Goal: Task Accomplishment & Management: Manage account settings

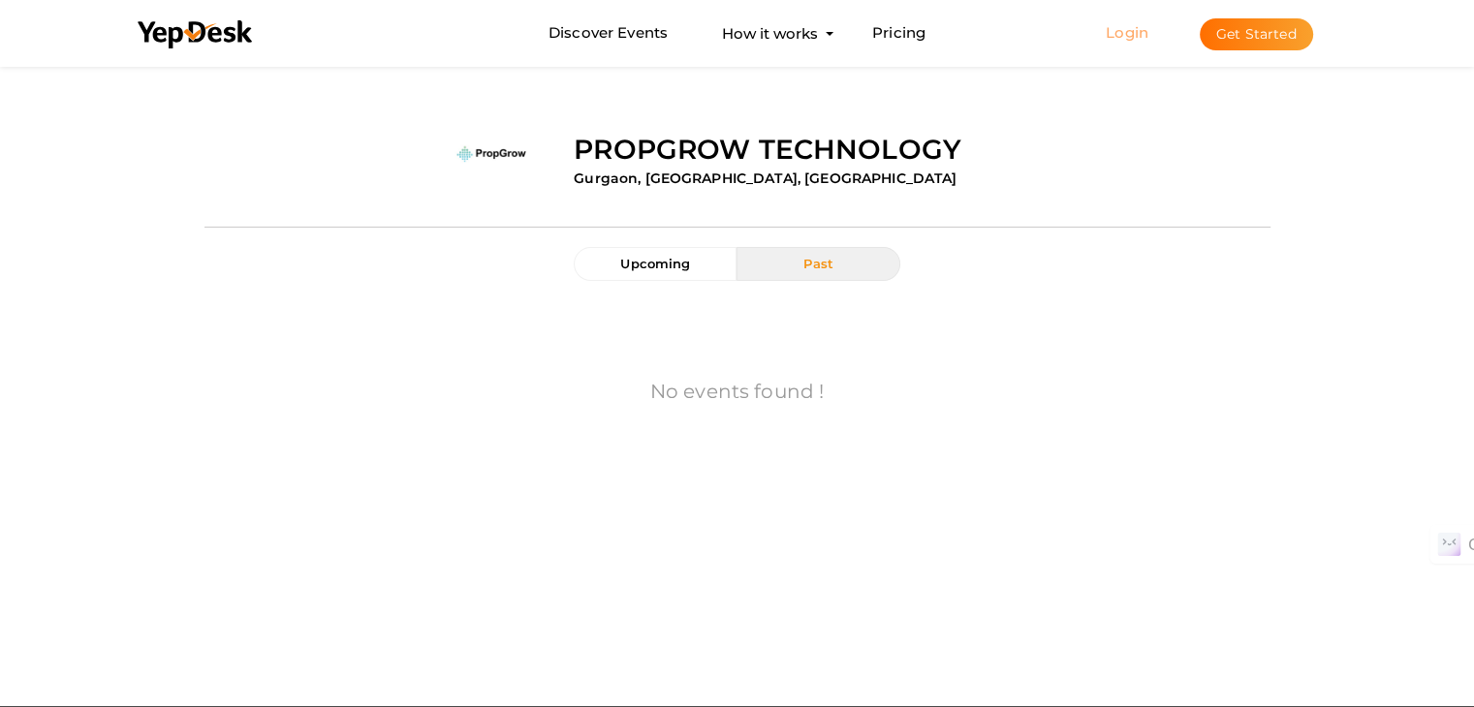
click at [1121, 31] on link "Login" at bounding box center [1126, 32] width 43 height 18
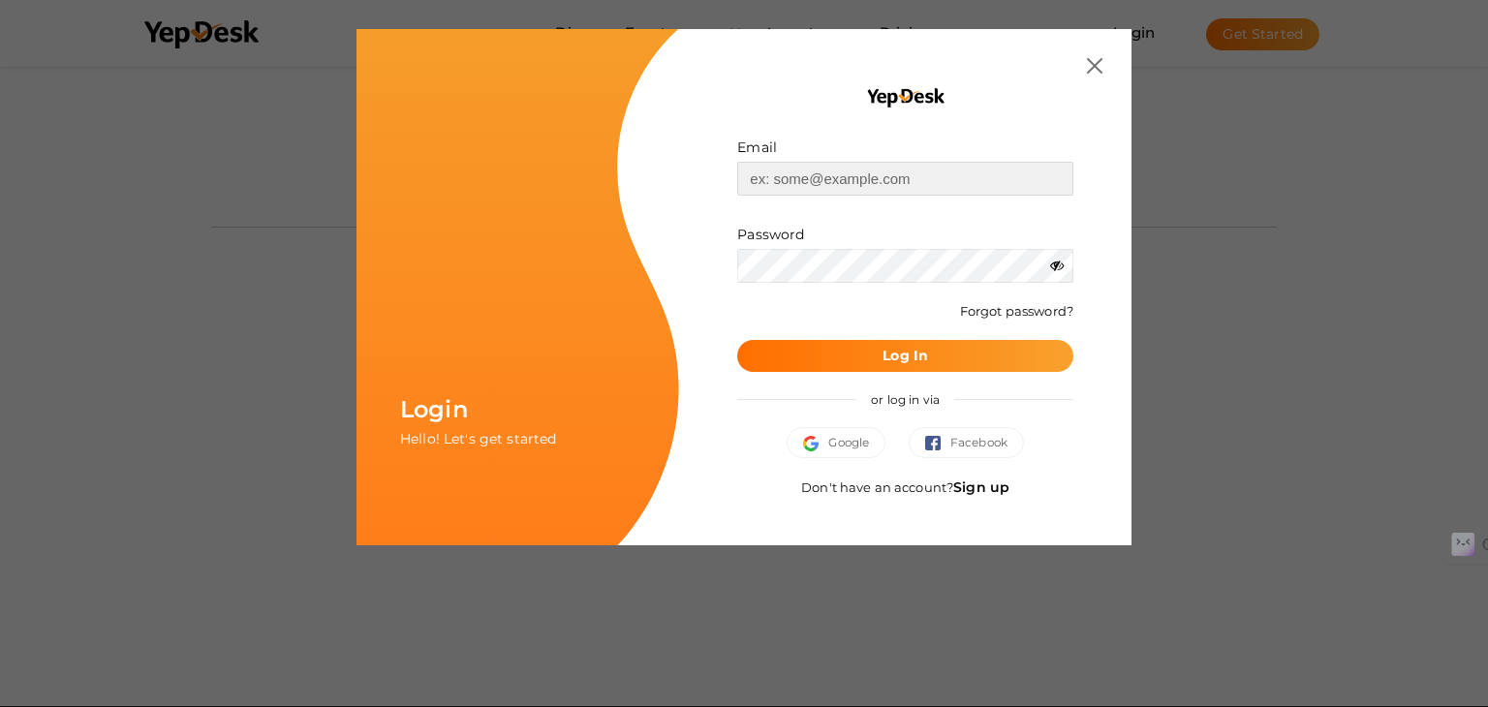
click at [900, 179] on input "text" at bounding box center [905, 179] width 336 height 34
click at [977, 482] on link "Sign up" at bounding box center [981, 487] width 56 height 17
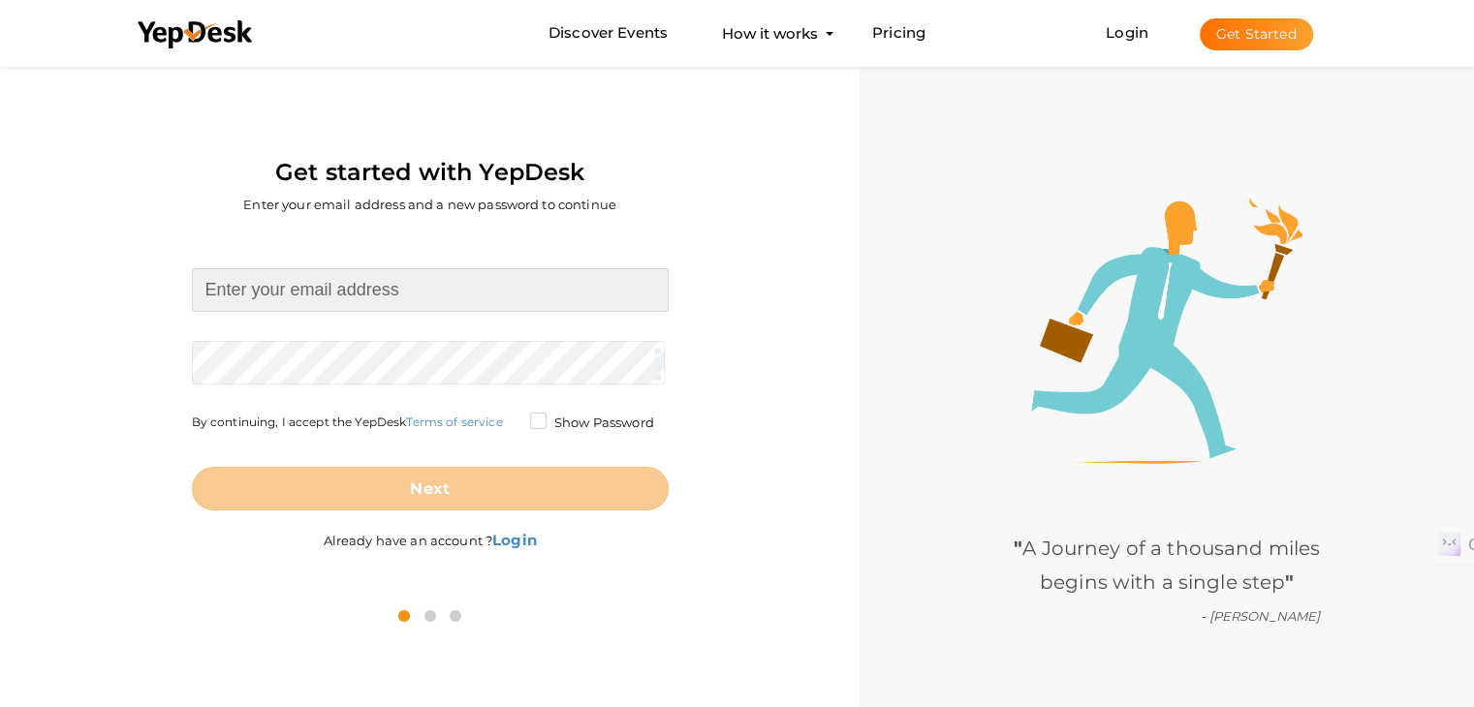
click at [462, 275] on input at bounding box center [430, 290] width 477 height 44
paste input "[EMAIL_ADDRESS][DOMAIN_NAME]"
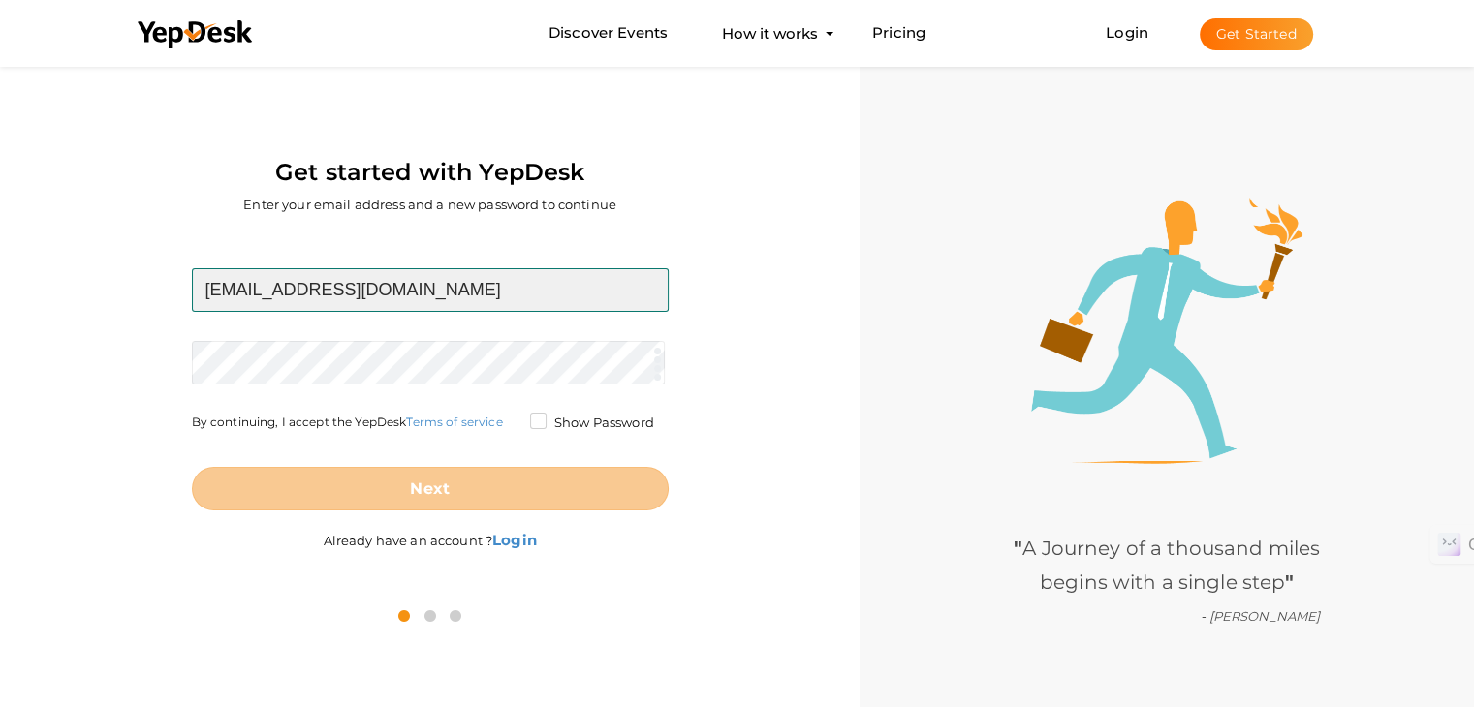
type input "[EMAIL_ADDRESS][DOMAIN_NAME]"
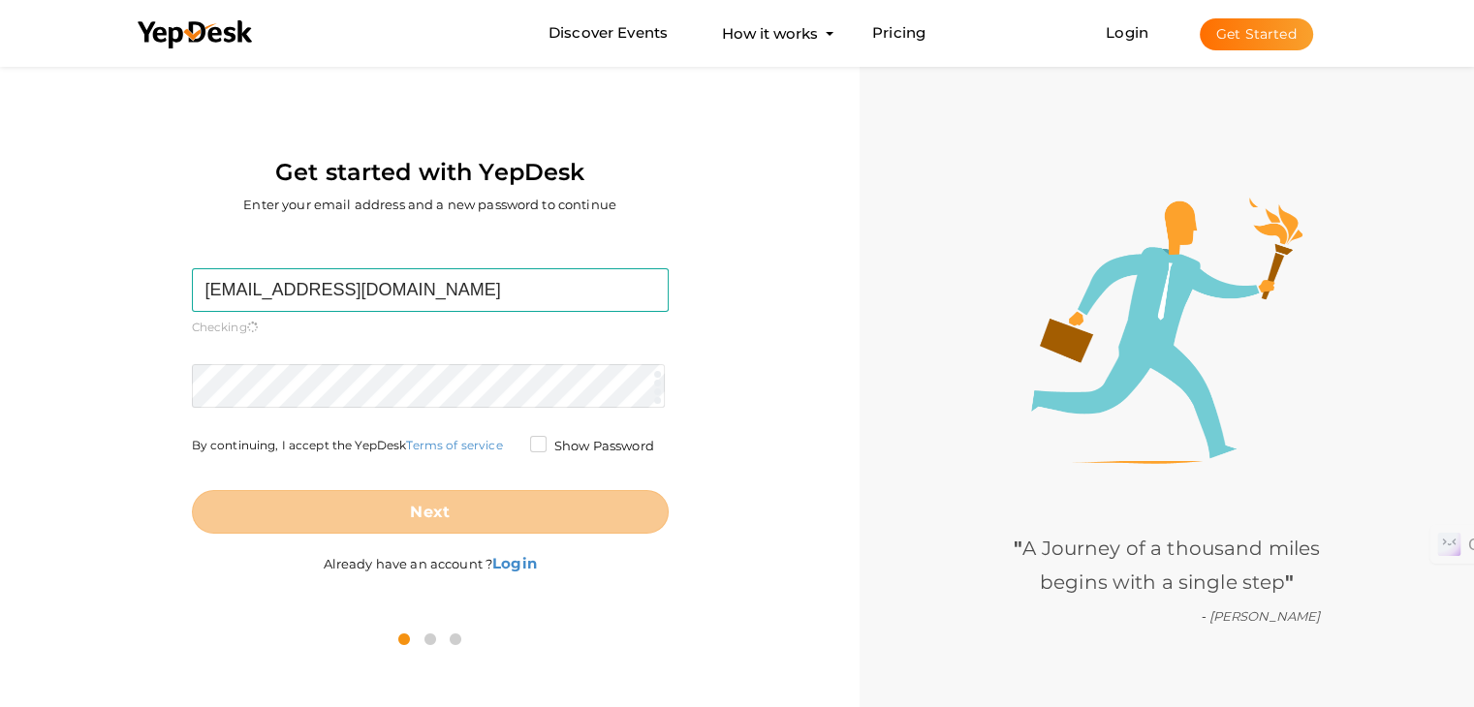
click at [388, 354] on form "khushiabc0705@gmail.com Required. Invalid email. Checking You already have a Ye…" at bounding box center [430, 400] width 477 height 265
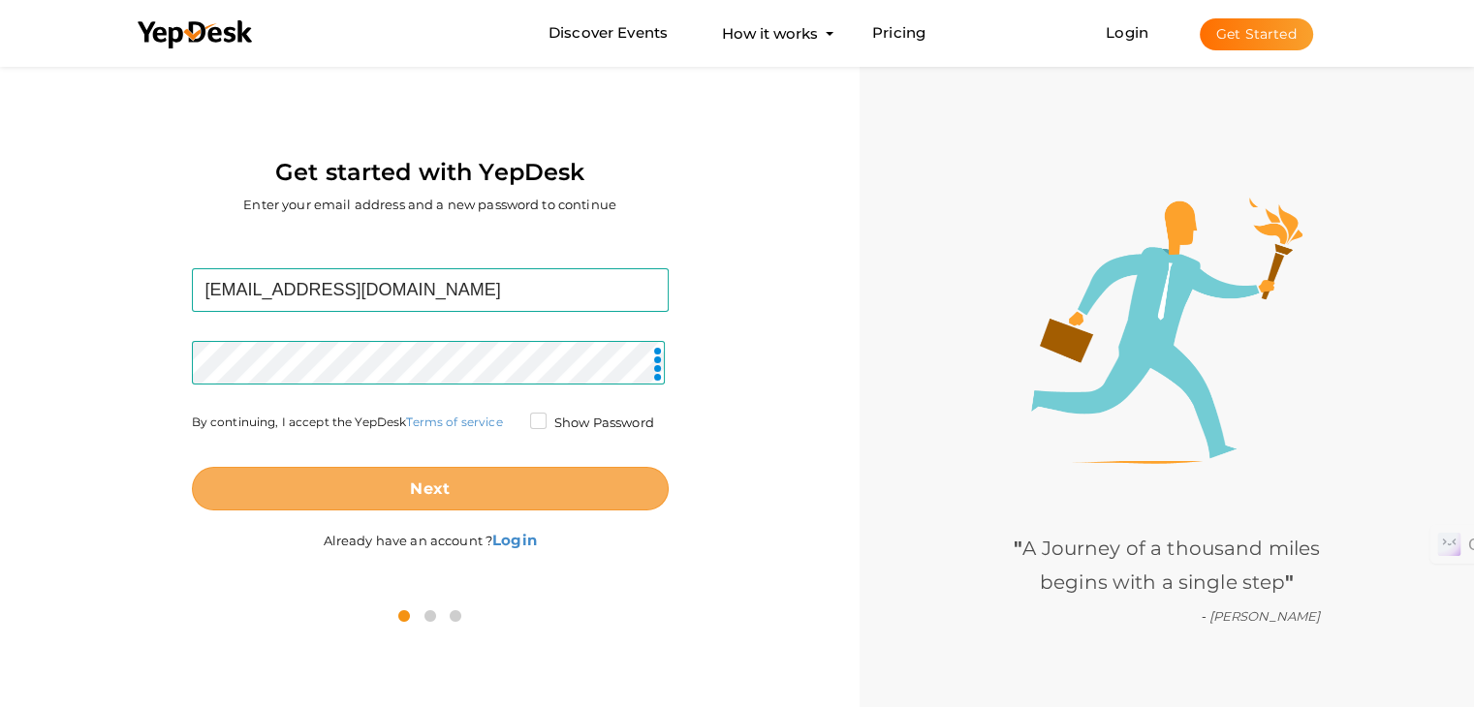
click at [496, 479] on button "Next" at bounding box center [430, 489] width 477 height 44
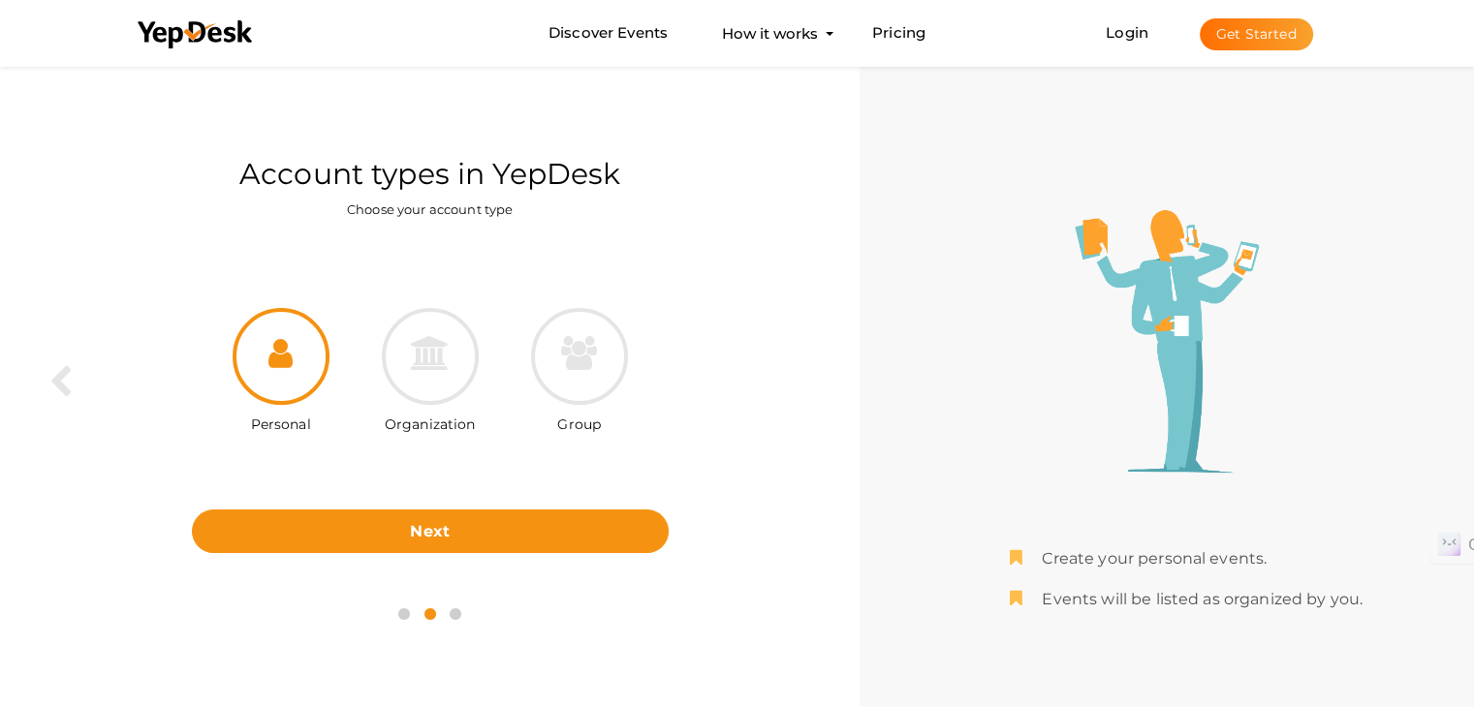
click at [405, 424] on label "Organization" at bounding box center [430, 419] width 91 height 29
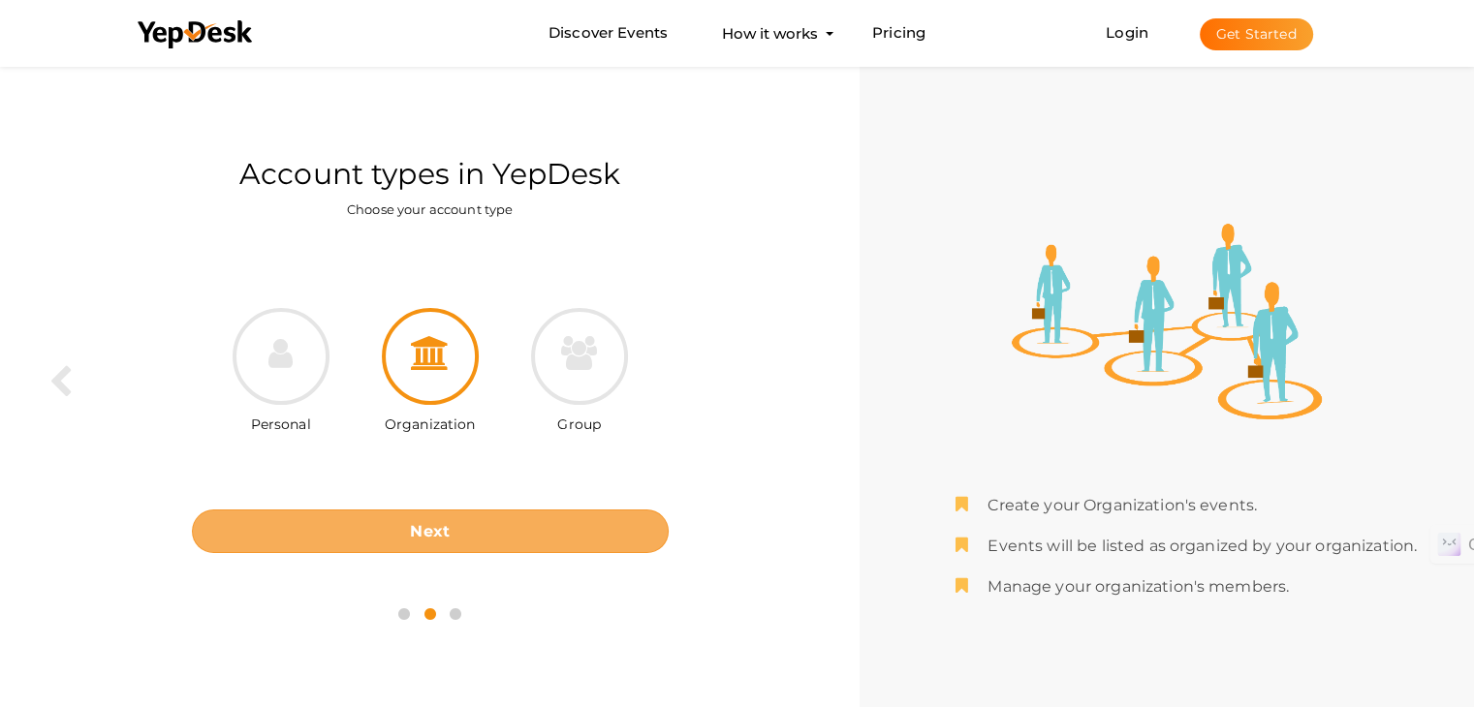
click at [539, 536] on button "Next" at bounding box center [430, 532] width 477 height 44
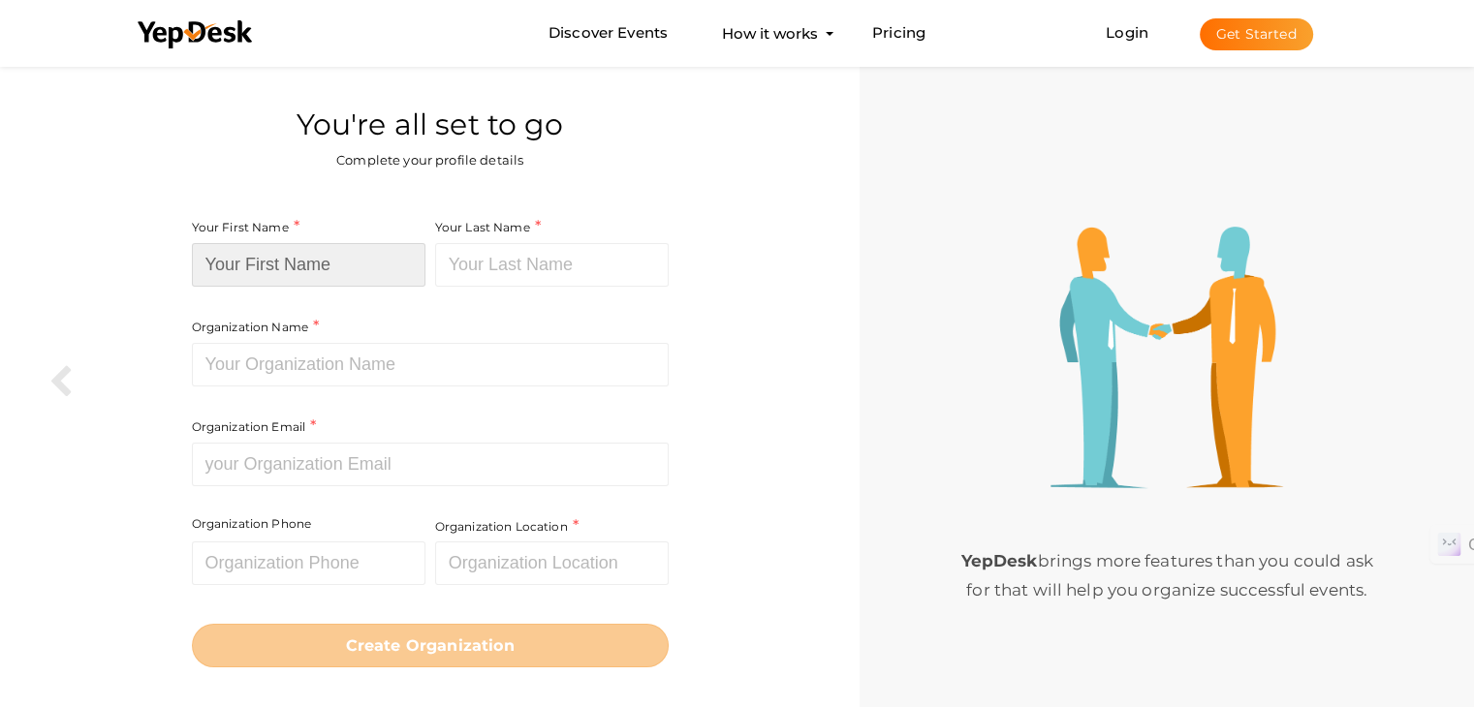
click at [326, 250] on input at bounding box center [308, 265] width 233 height 44
type input "Hopequre"
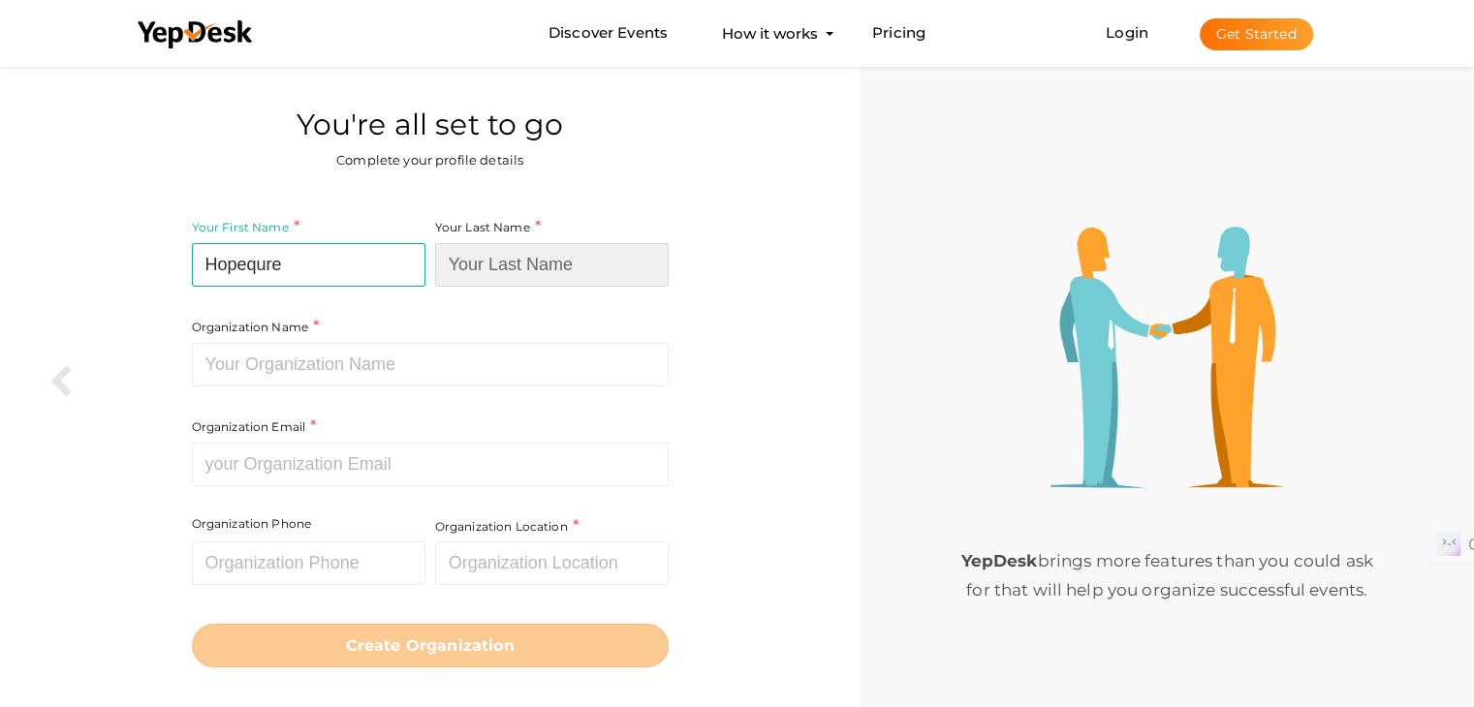
click at [497, 254] on input at bounding box center [551, 265] width 233 height 44
type input "Wellness"
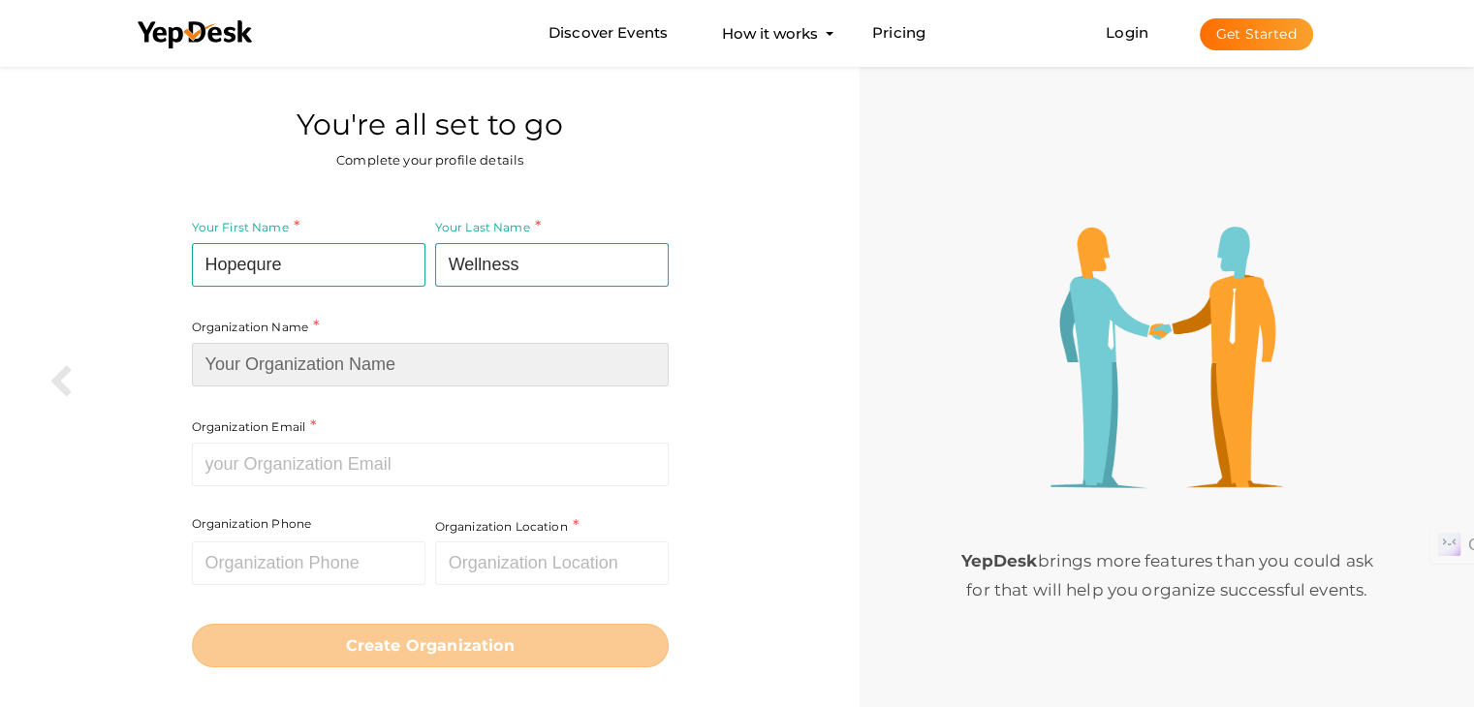
click at [470, 361] on input at bounding box center [430, 365] width 477 height 44
type input "Hopequre"
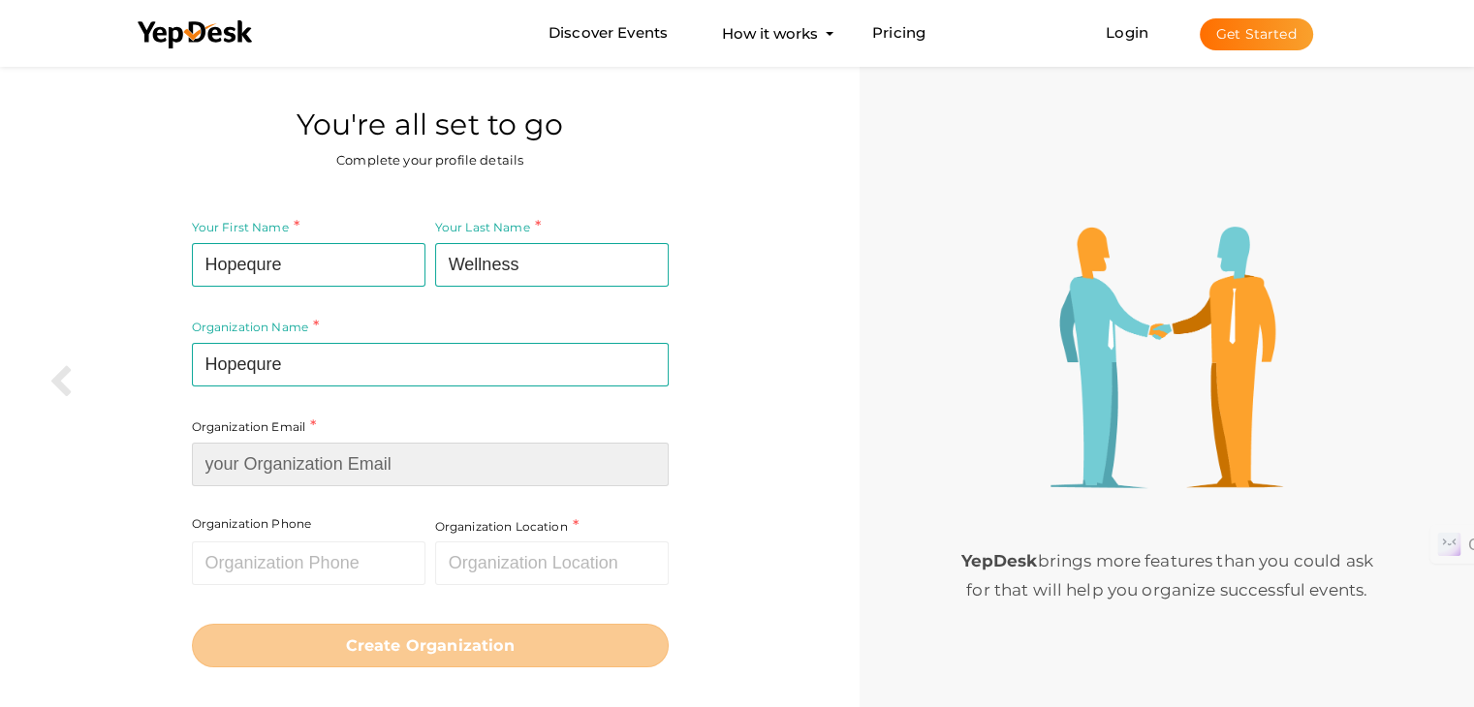
click at [430, 474] on input at bounding box center [430, 465] width 477 height 44
paste input "[EMAIL_ADDRESS][DOMAIN_NAME]"
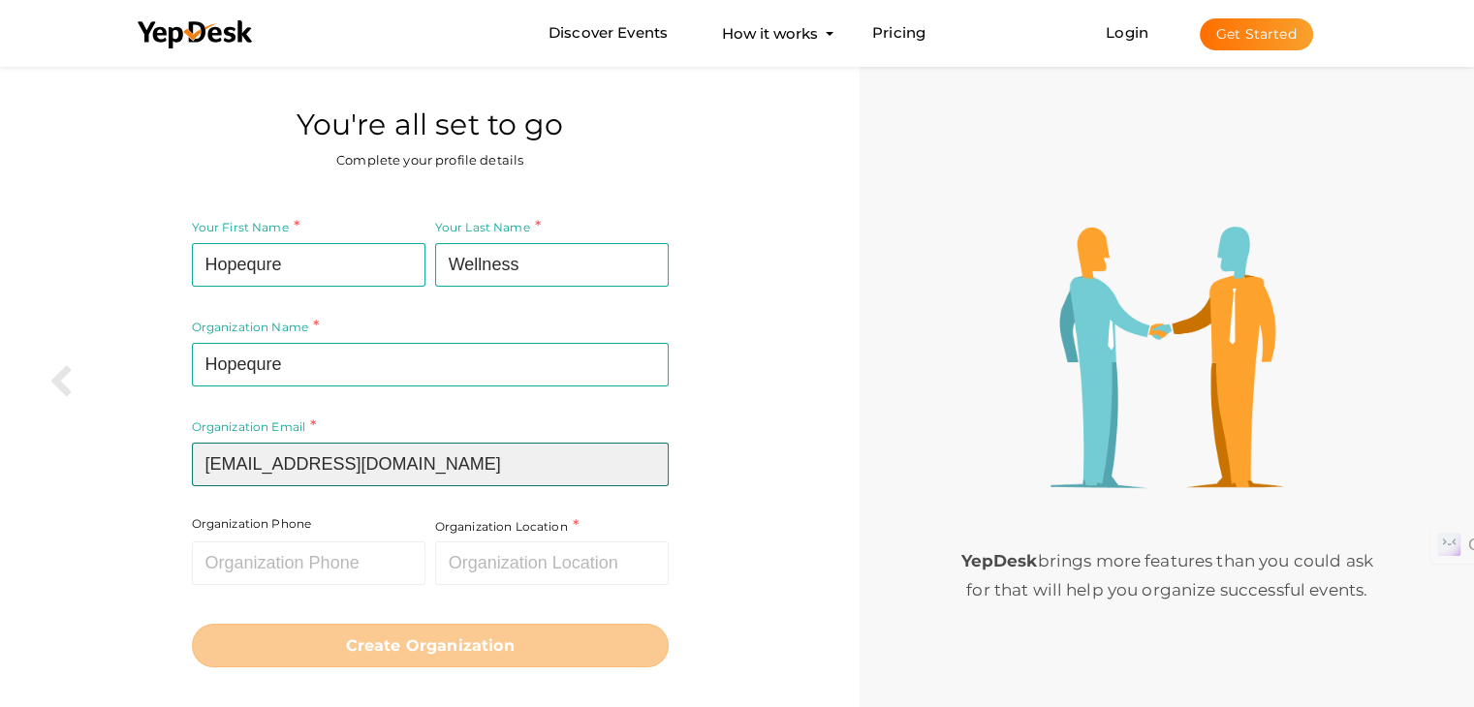
type input "[EMAIL_ADDRESS][DOMAIN_NAME]"
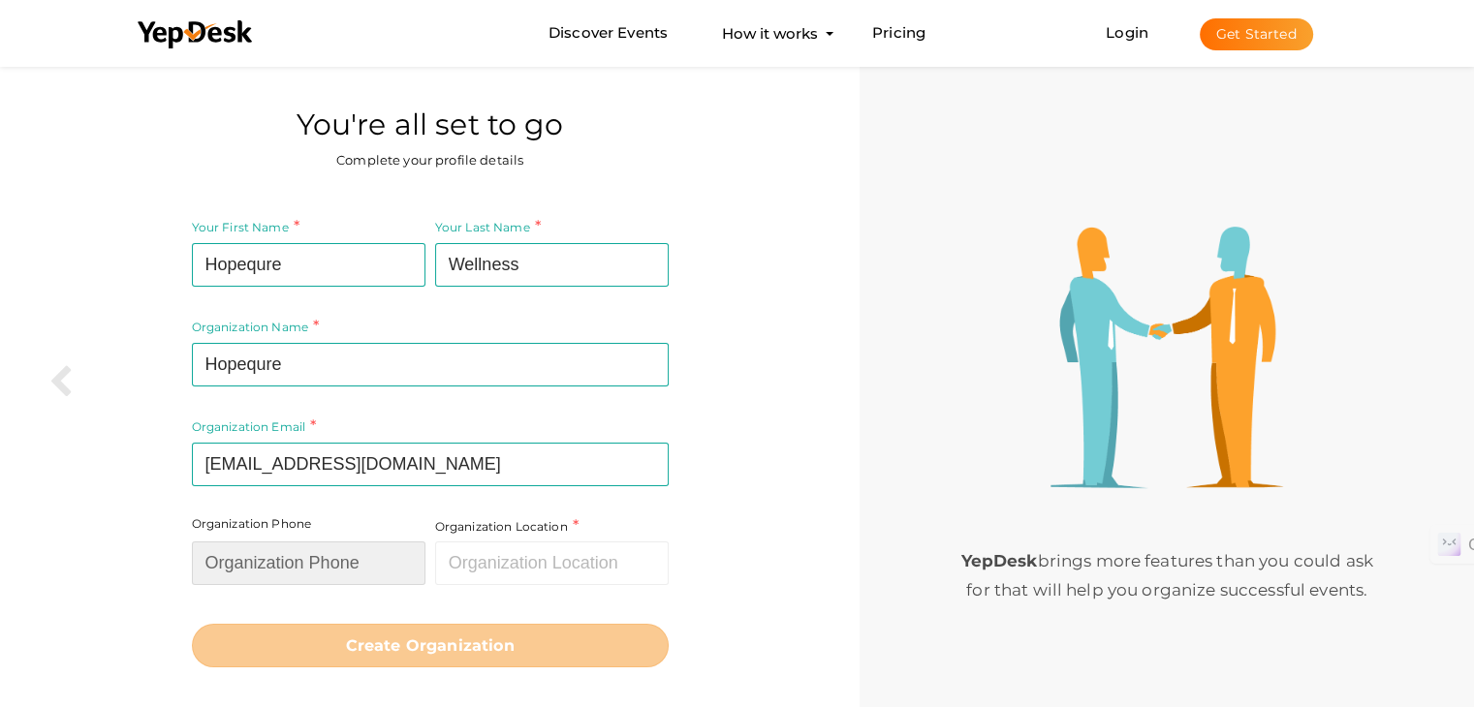
click at [326, 562] on input "text" at bounding box center [308, 564] width 233 height 44
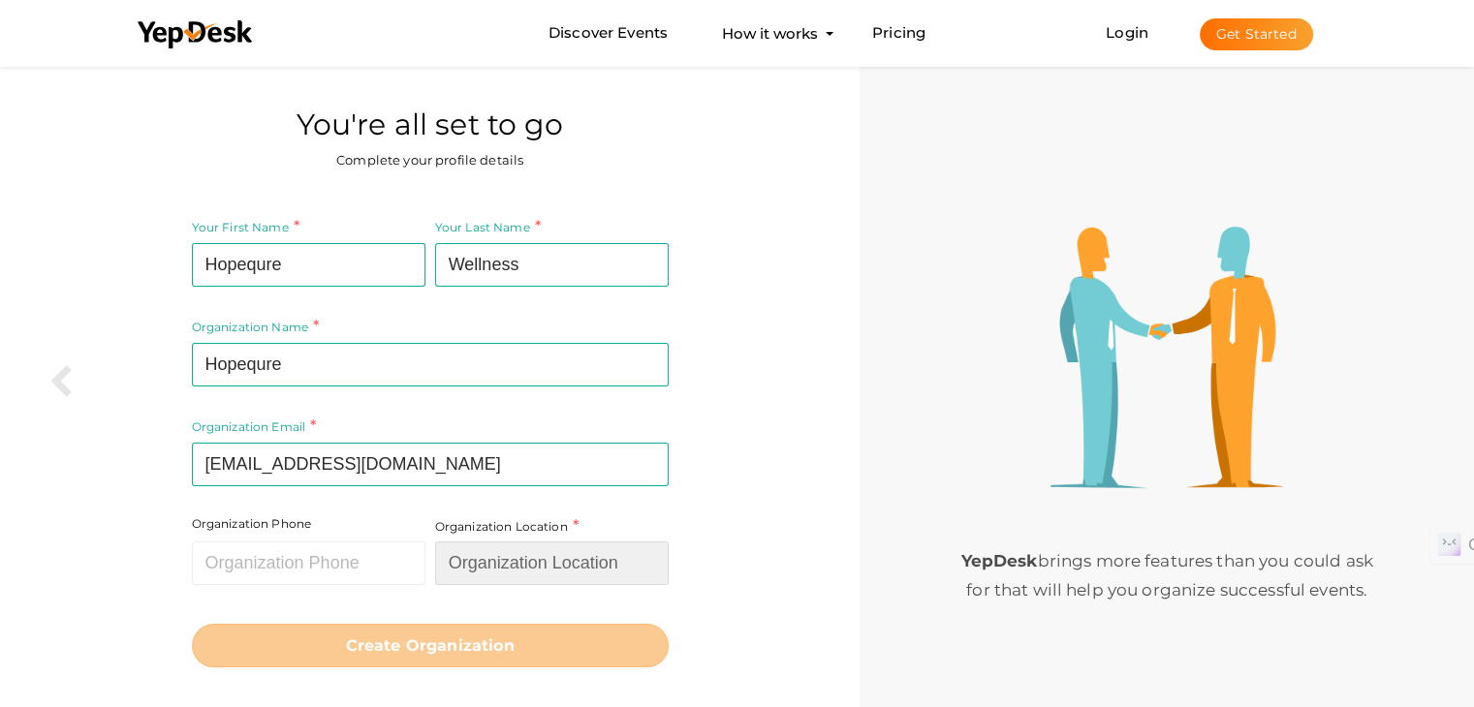
click at [484, 571] on input "text" at bounding box center [551, 564] width 233 height 44
type input "M"
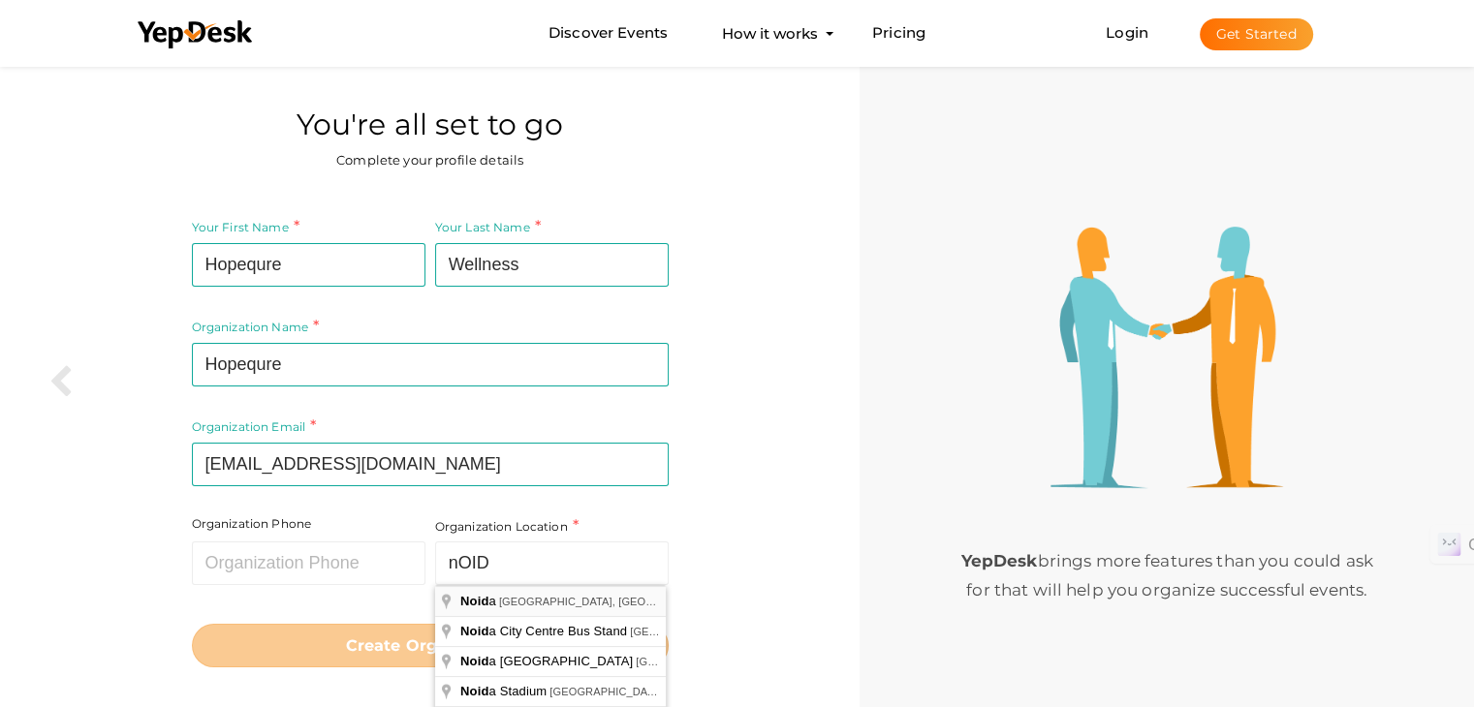
type input "[GEOGRAPHIC_DATA], [GEOGRAPHIC_DATA], [GEOGRAPHIC_DATA]"
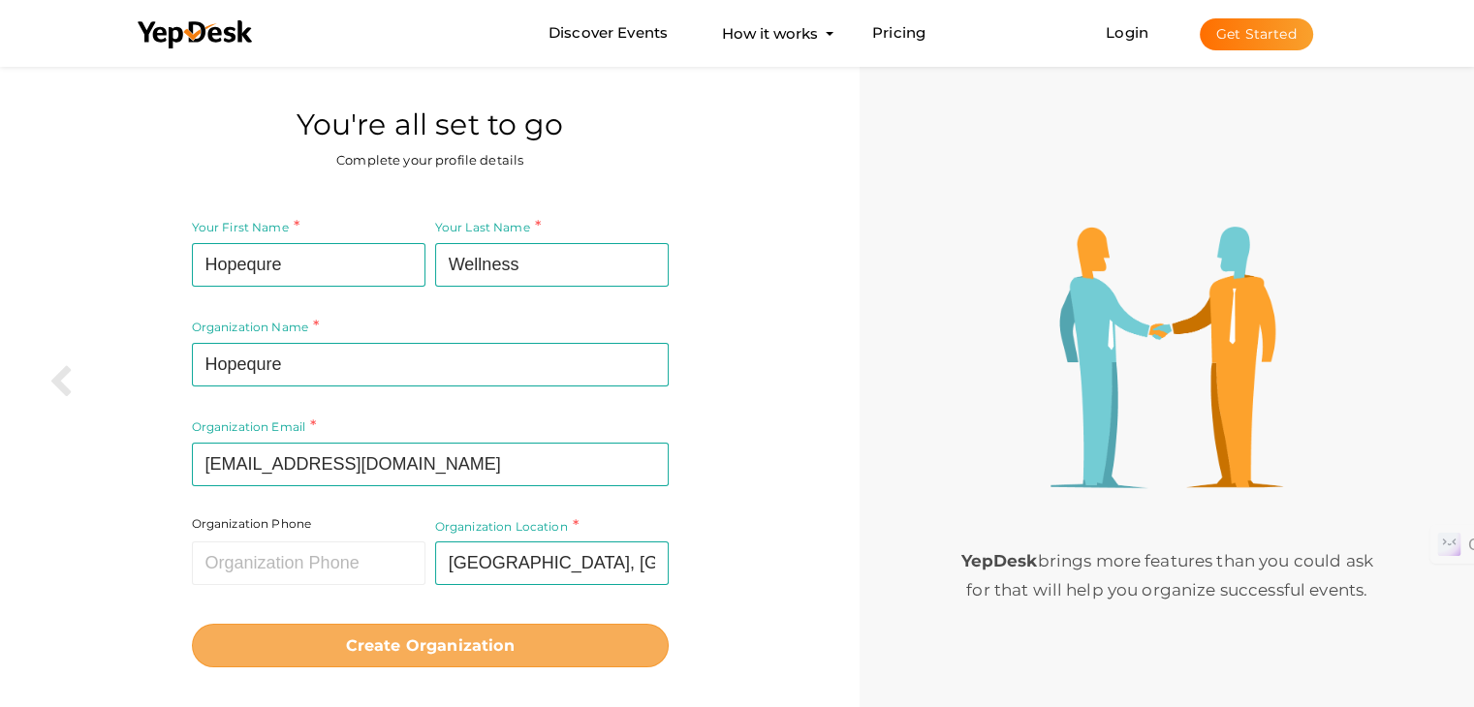
click at [513, 655] on button "Create Organization" at bounding box center [430, 646] width 477 height 44
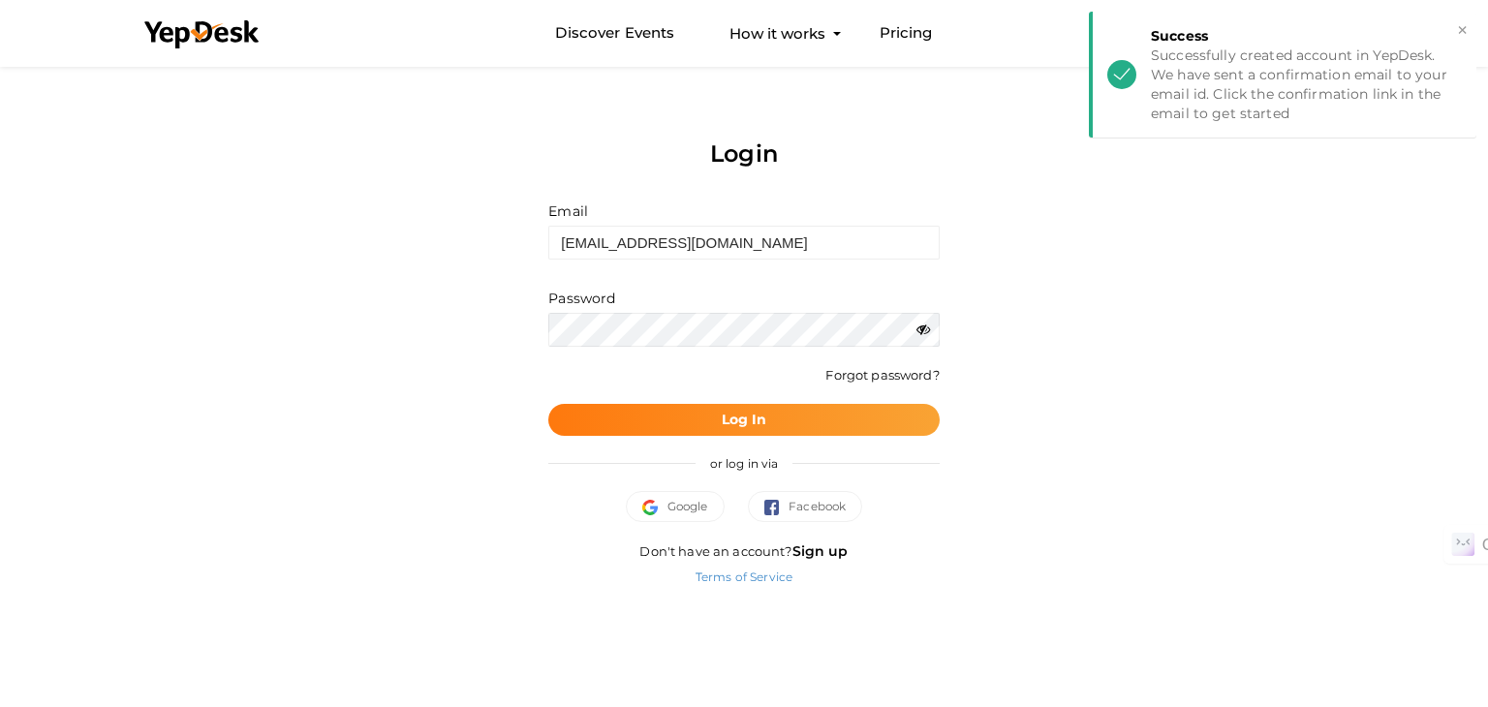
click at [688, 427] on button "Log In" at bounding box center [743, 420] width 390 height 32
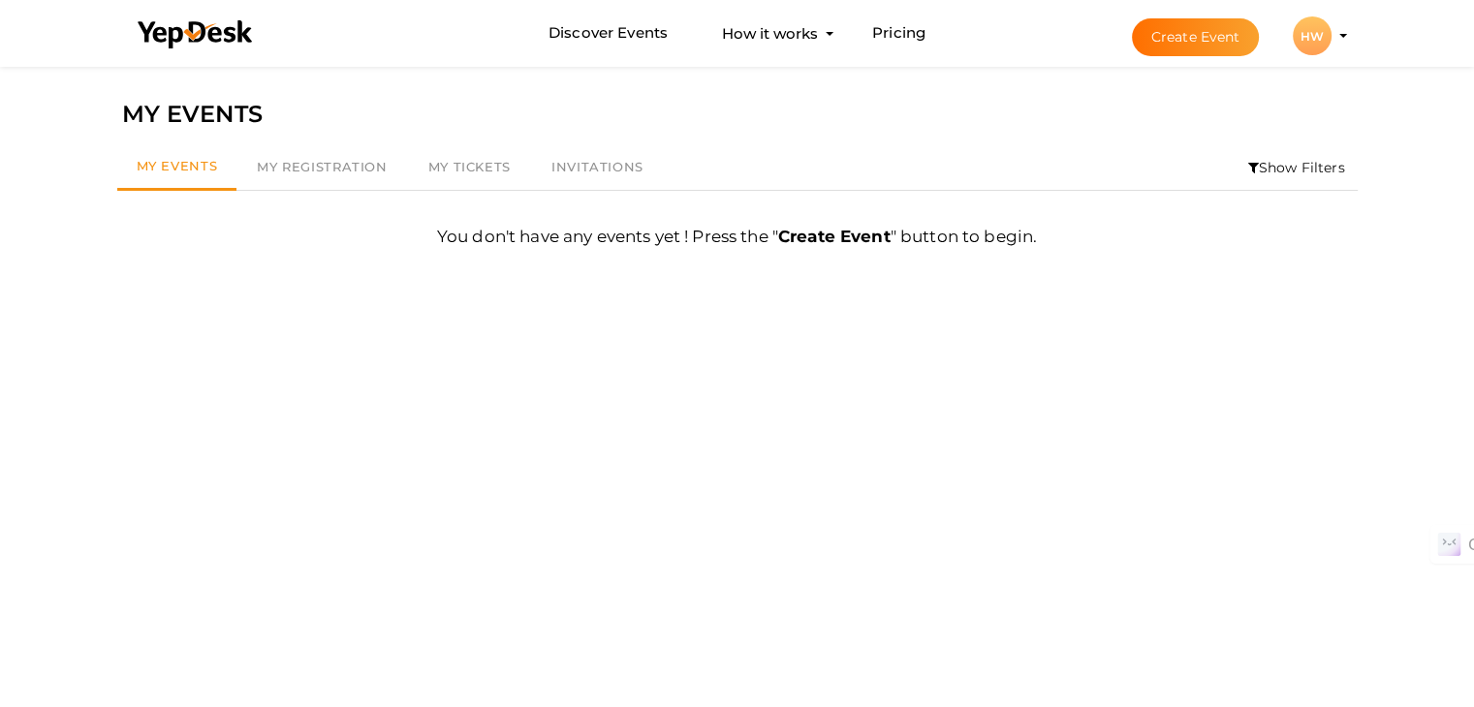
click at [1317, 39] on div "HW" at bounding box center [1311, 35] width 39 height 39
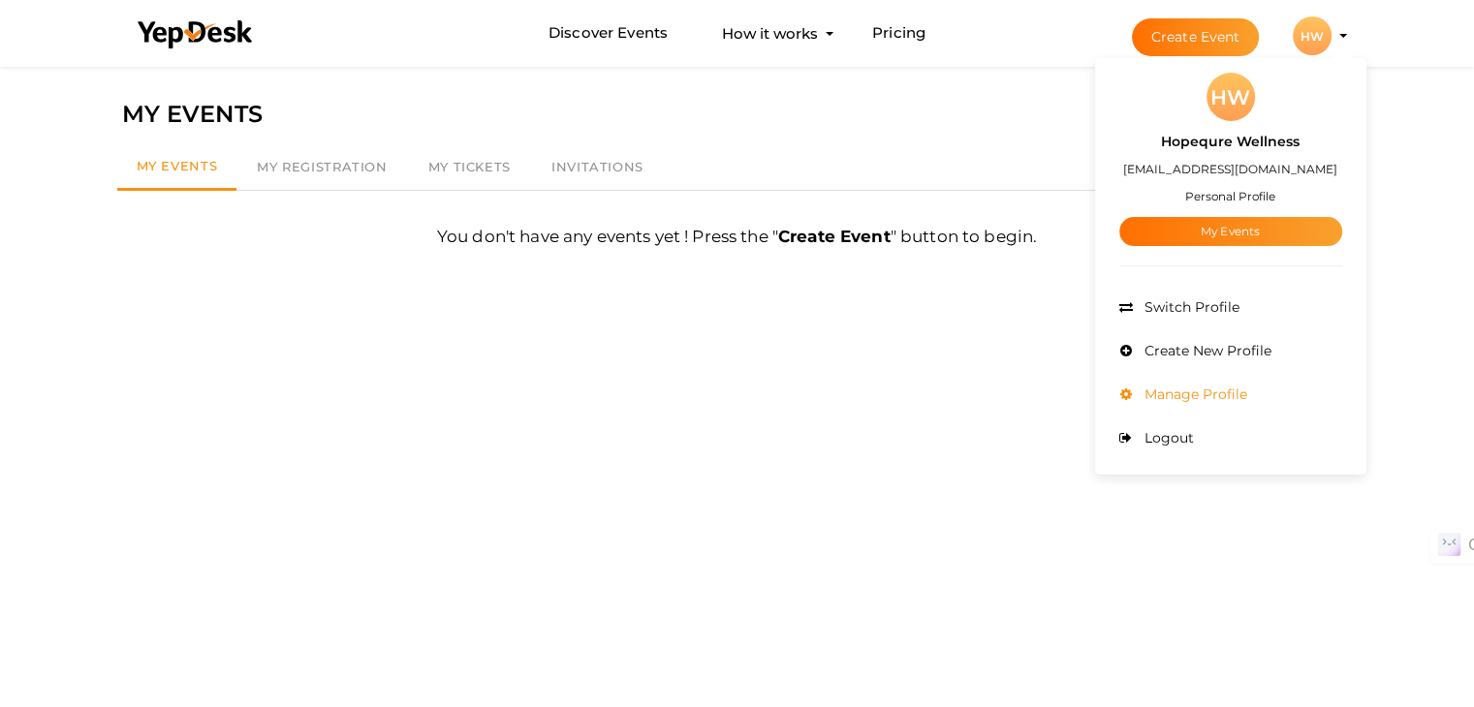
click at [1213, 389] on span "Manage Profile" at bounding box center [1193, 394] width 108 height 17
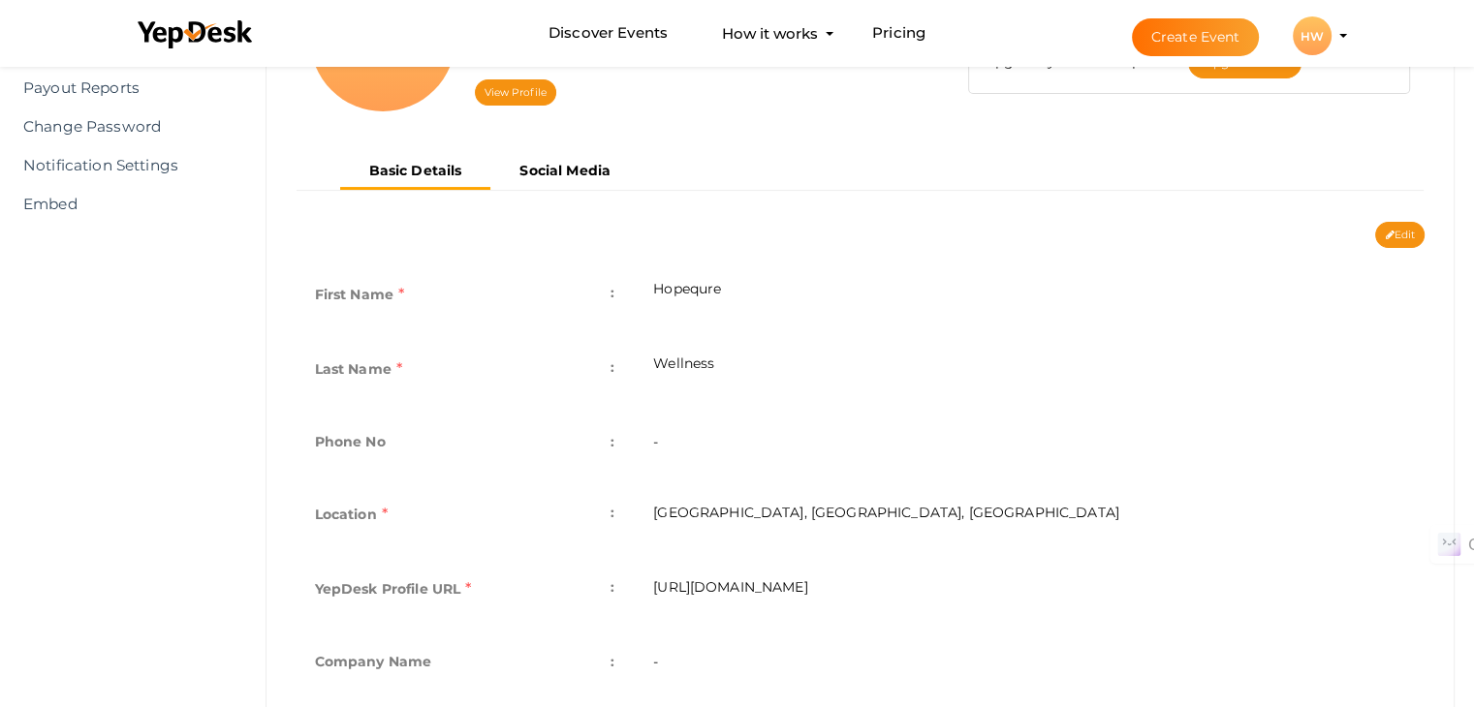
scroll to position [482, 0]
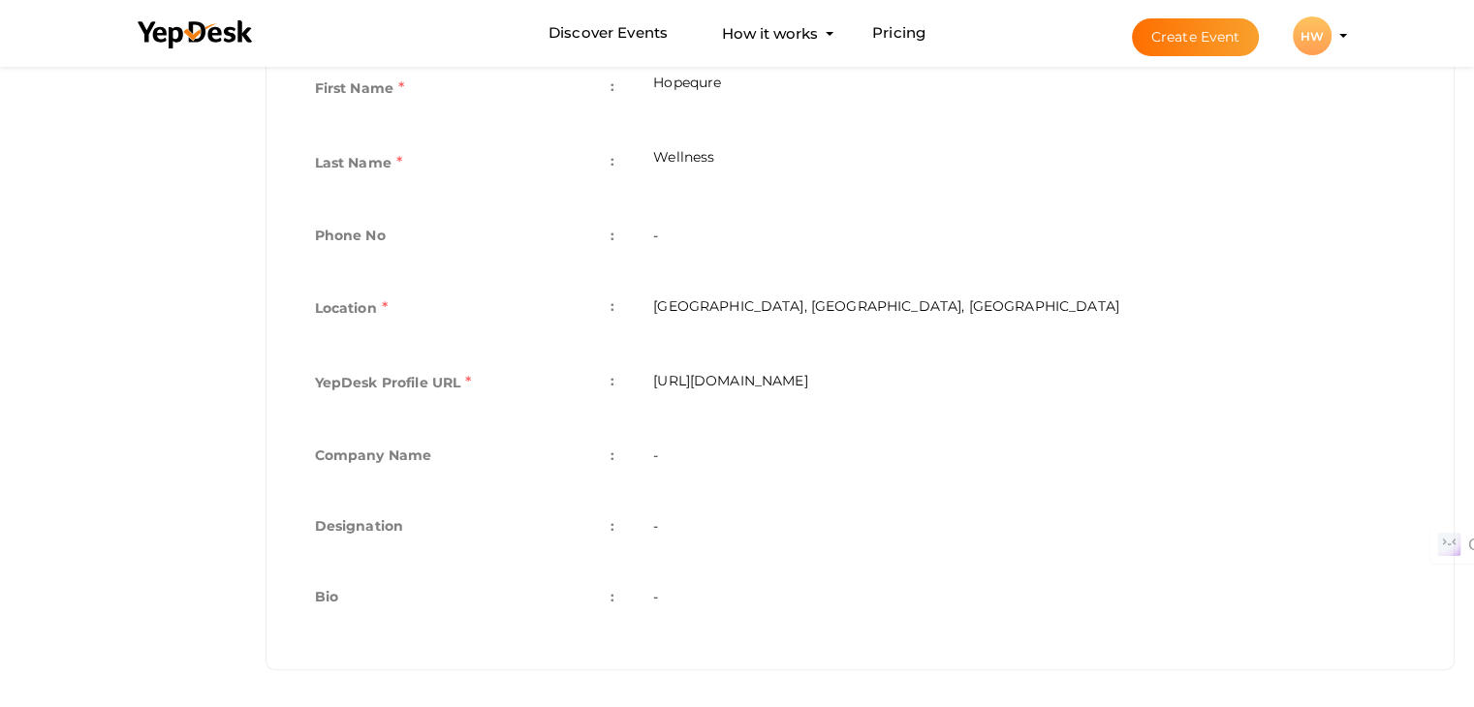
click at [668, 432] on td "-" at bounding box center [1029, 457] width 791 height 71
click at [699, 445] on td "-" at bounding box center [1029, 457] width 791 height 71
drag, startPoint x: 948, startPoint y: 389, endPoint x: 653, endPoint y: 388, distance: 294.5
click at [653, 388] on td "https://www.yepdesk.com/profile/hopequre-wellness" at bounding box center [1029, 385] width 791 height 75
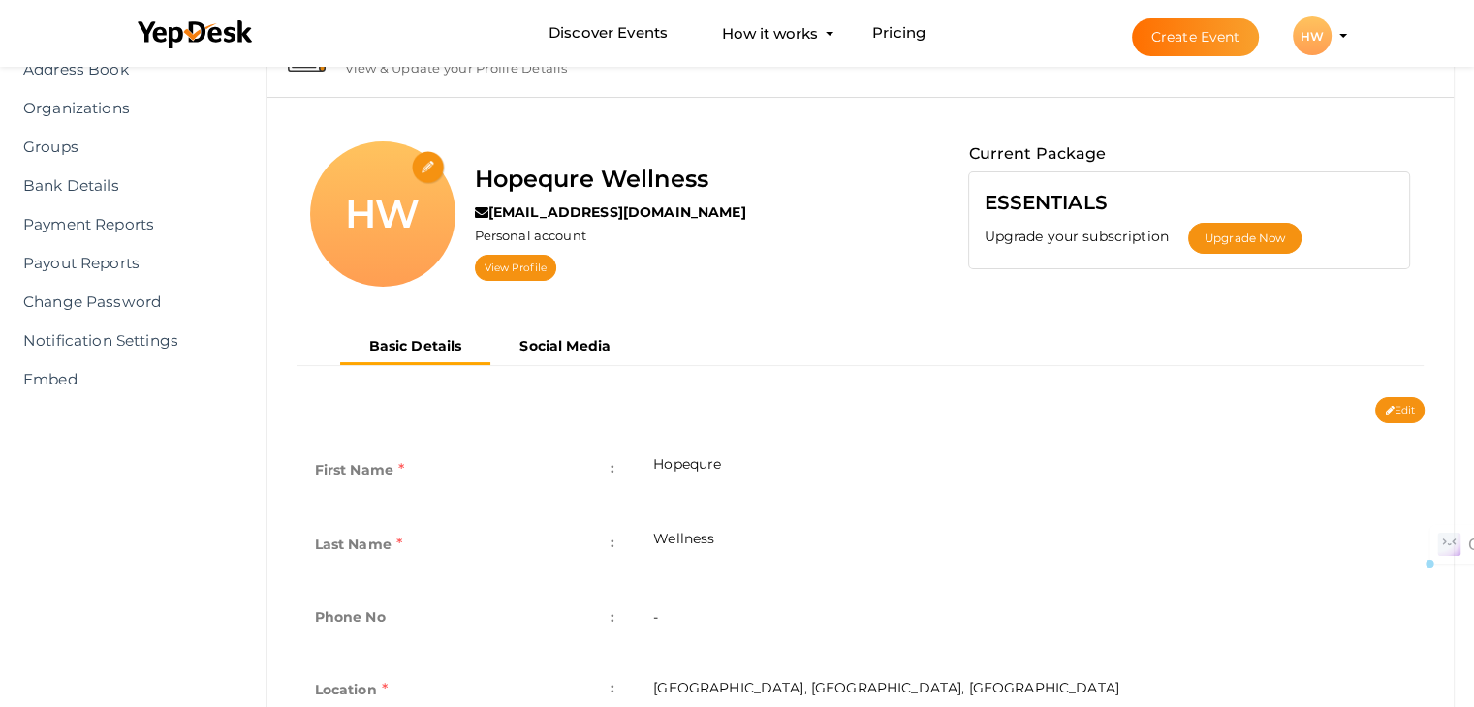
scroll to position [184, 0]
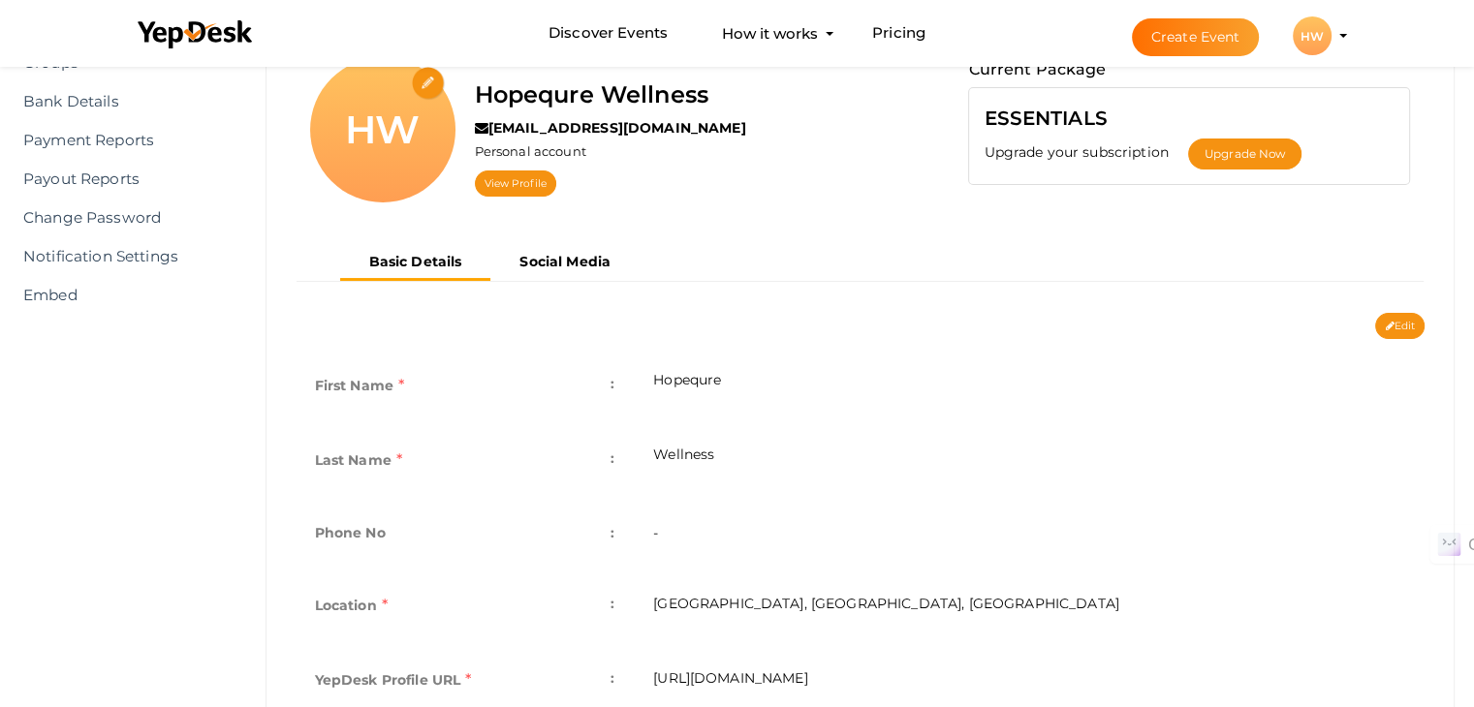
click at [678, 506] on td "-" at bounding box center [1029, 535] width 791 height 71
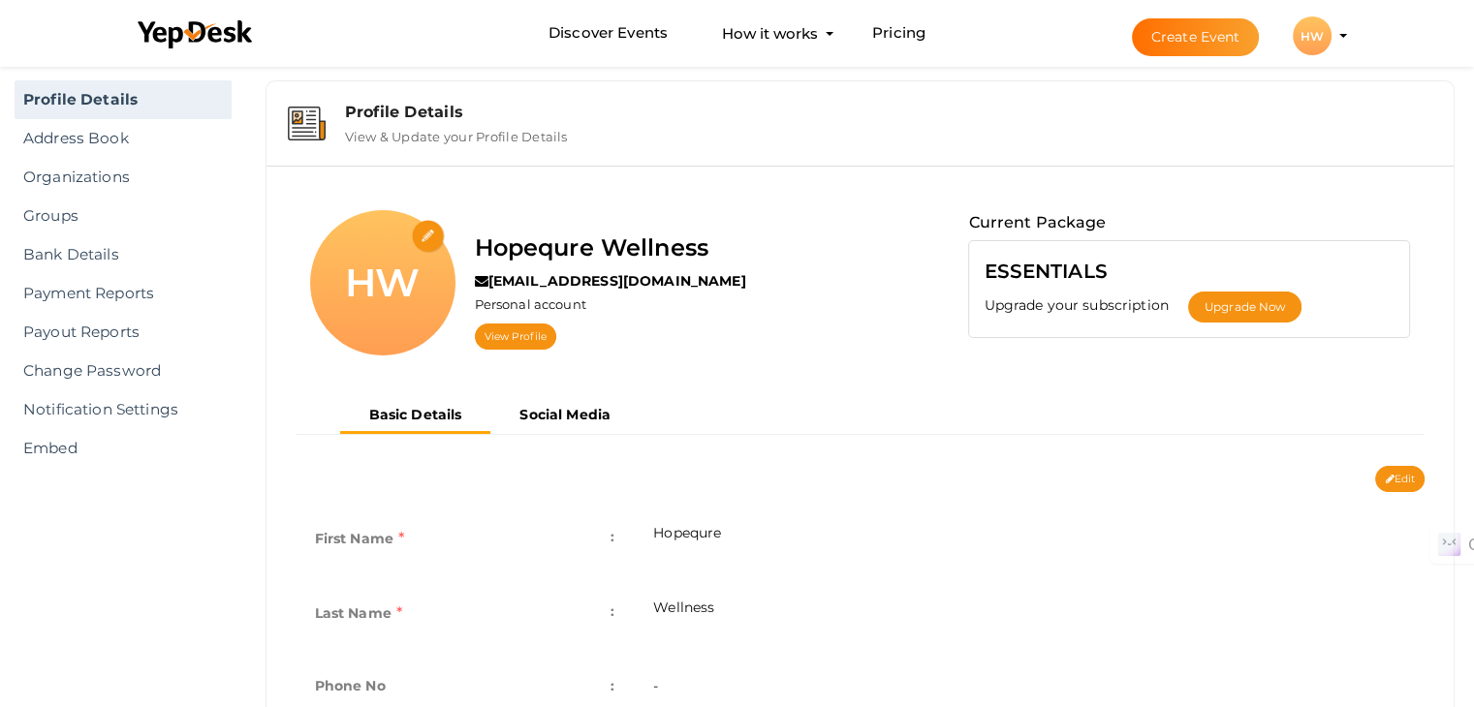
scroll to position [0, 0]
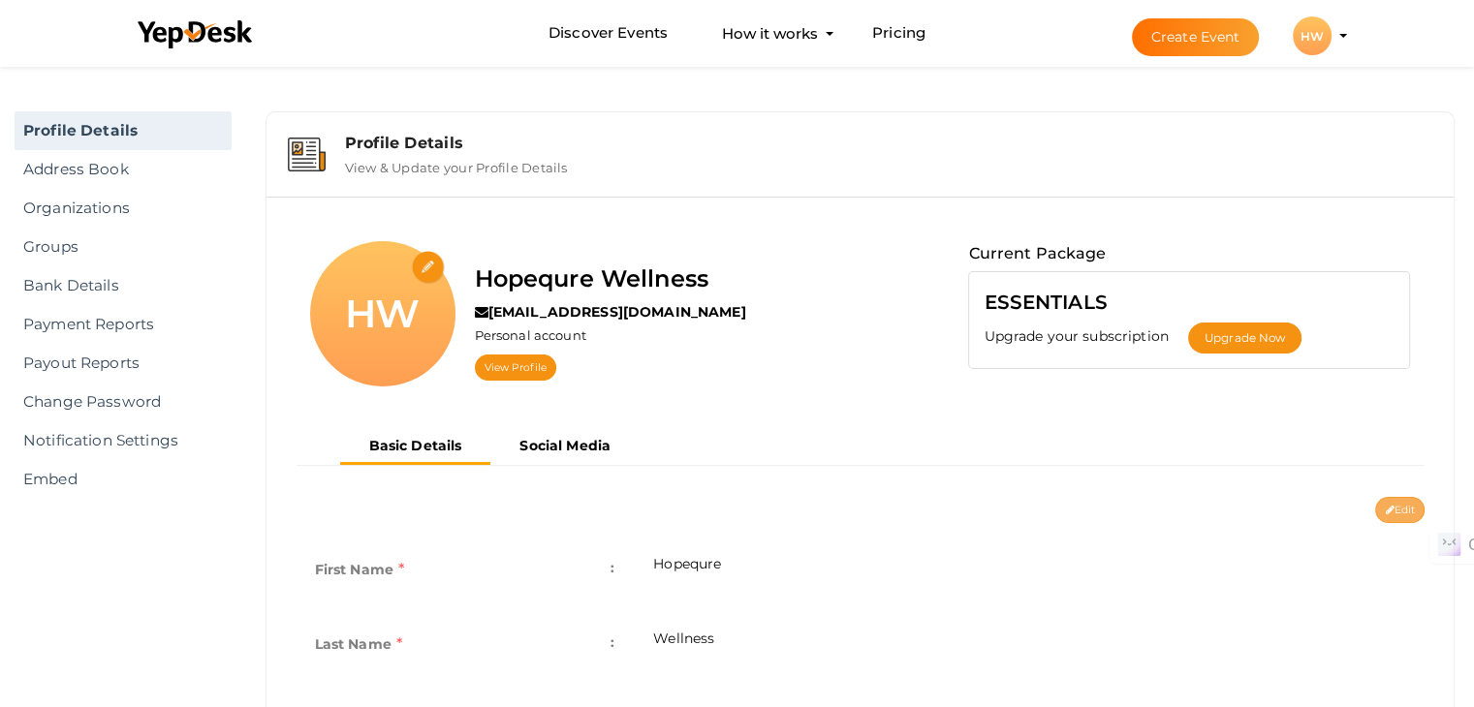
click at [1391, 514] on button "Edit" at bounding box center [1399, 510] width 49 height 26
type input "Hopequre"
type input "Wellness"
type input "[GEOGRAPHIC_DATA], [GEOGRAPHIC_DATA], [GEOGRAPHIC_DATA]"
type input "hopequre-wellness"
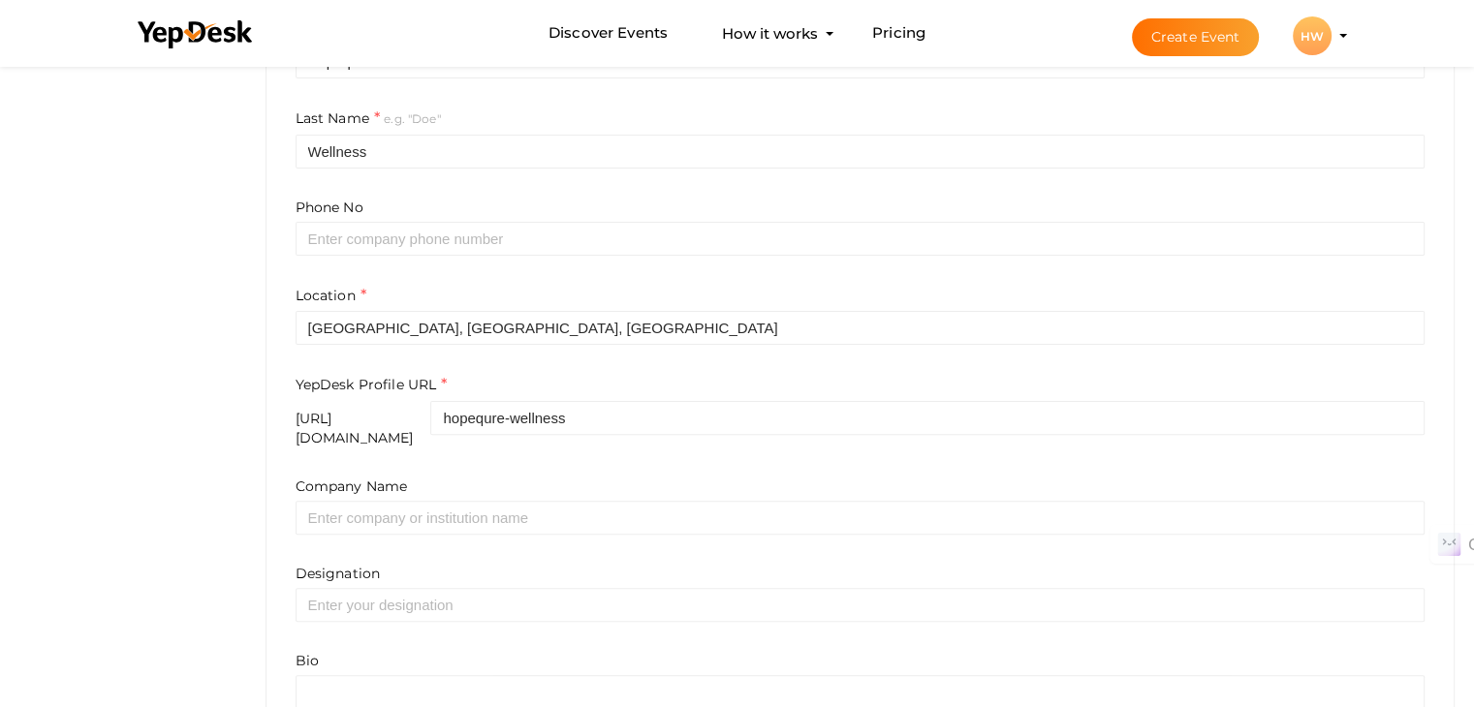
scroll to position [627, 0]
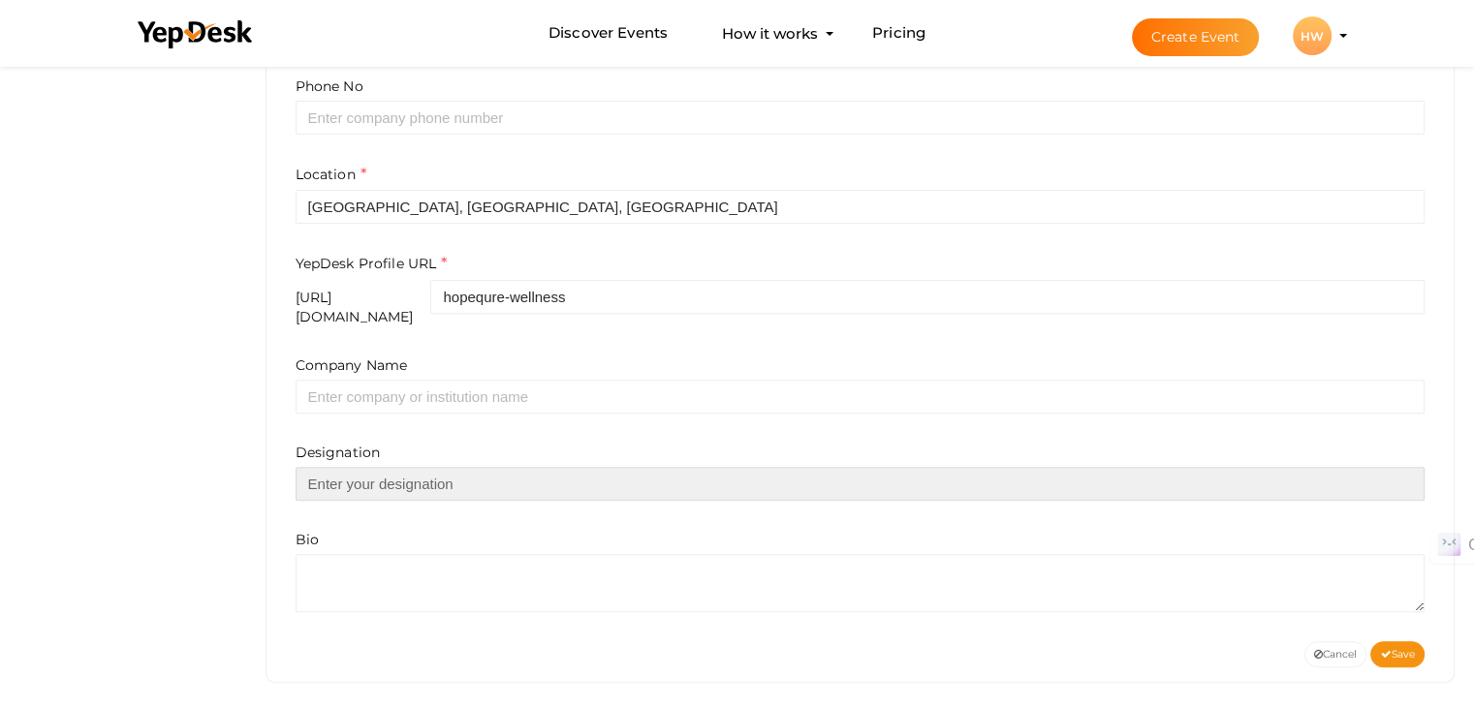
click at [493, 469] on input "text" at bounding box center [860, 484] width 1130 height 34
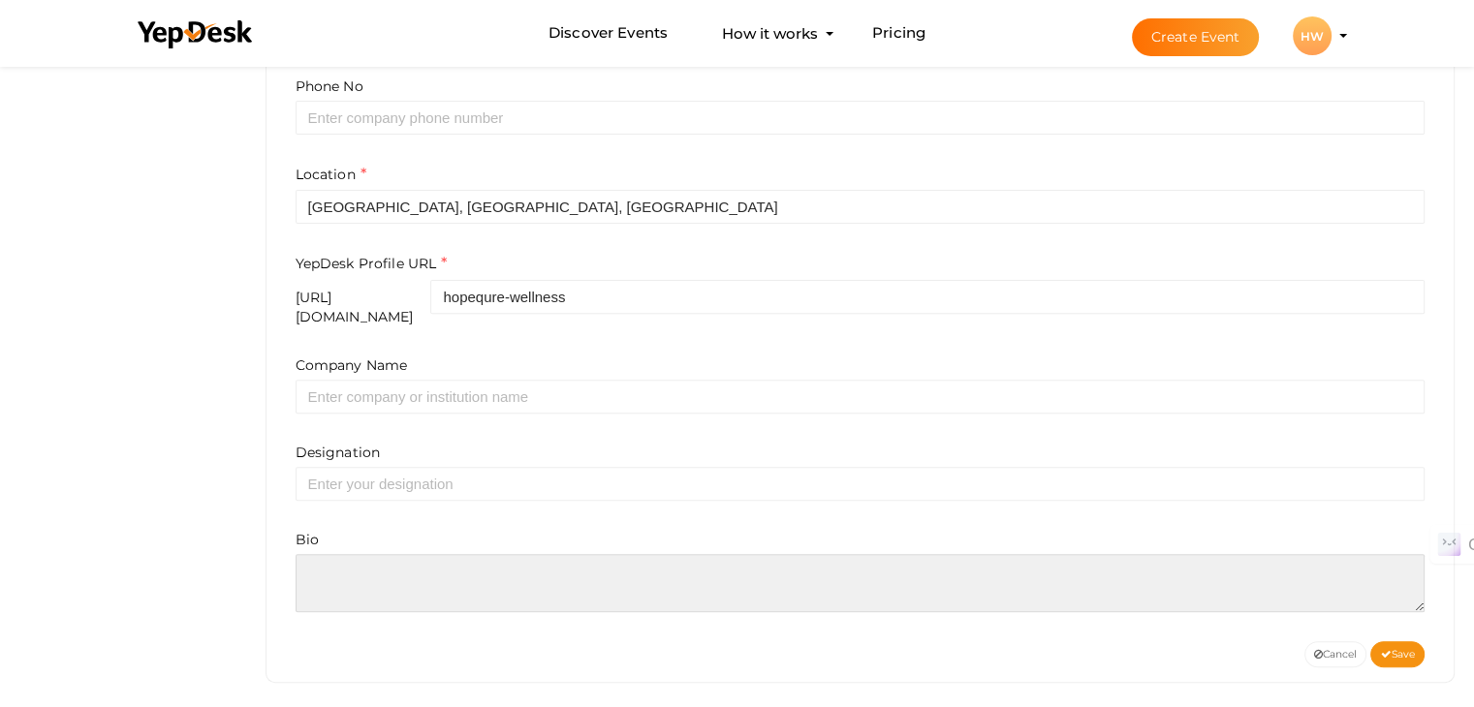
click at [465, 567] on textarea at bounding box center [860, 583] width 1130 height 58
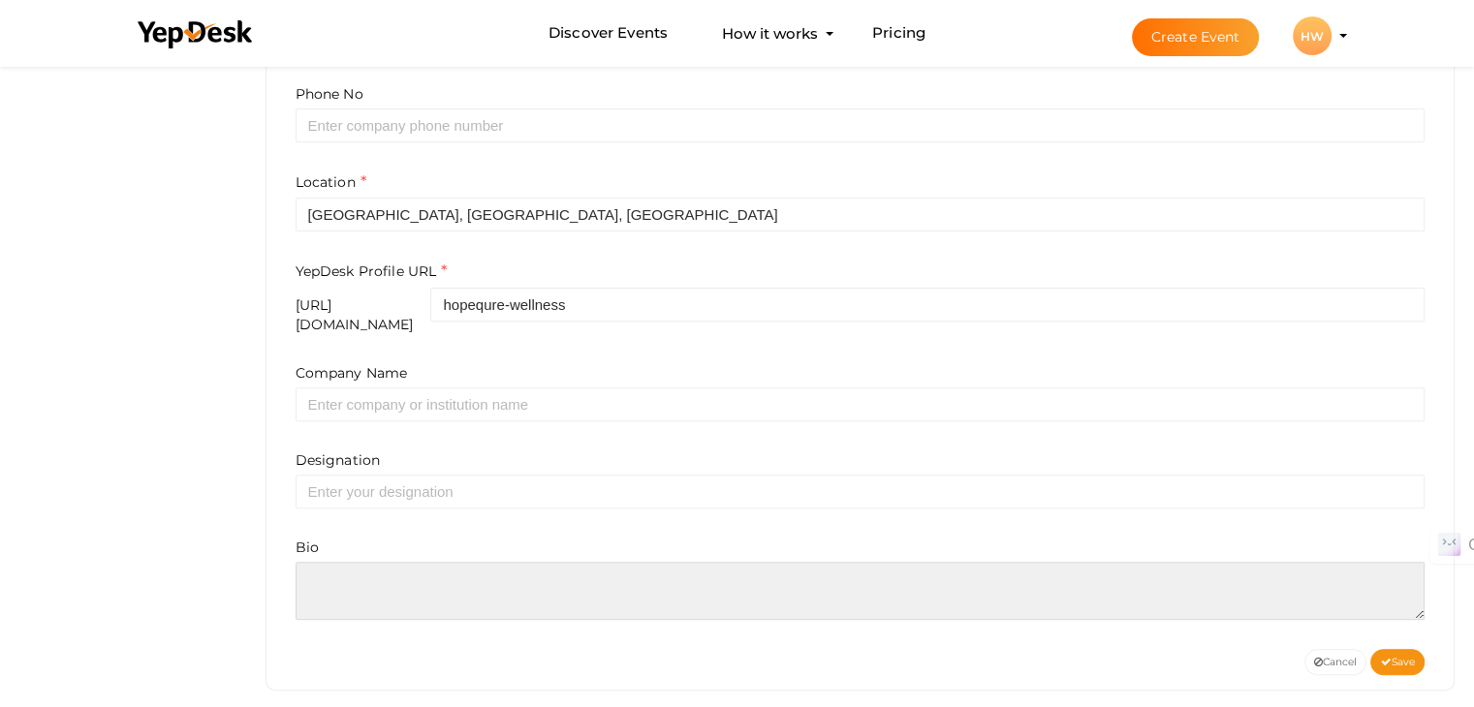
scroll to position [597, 0]
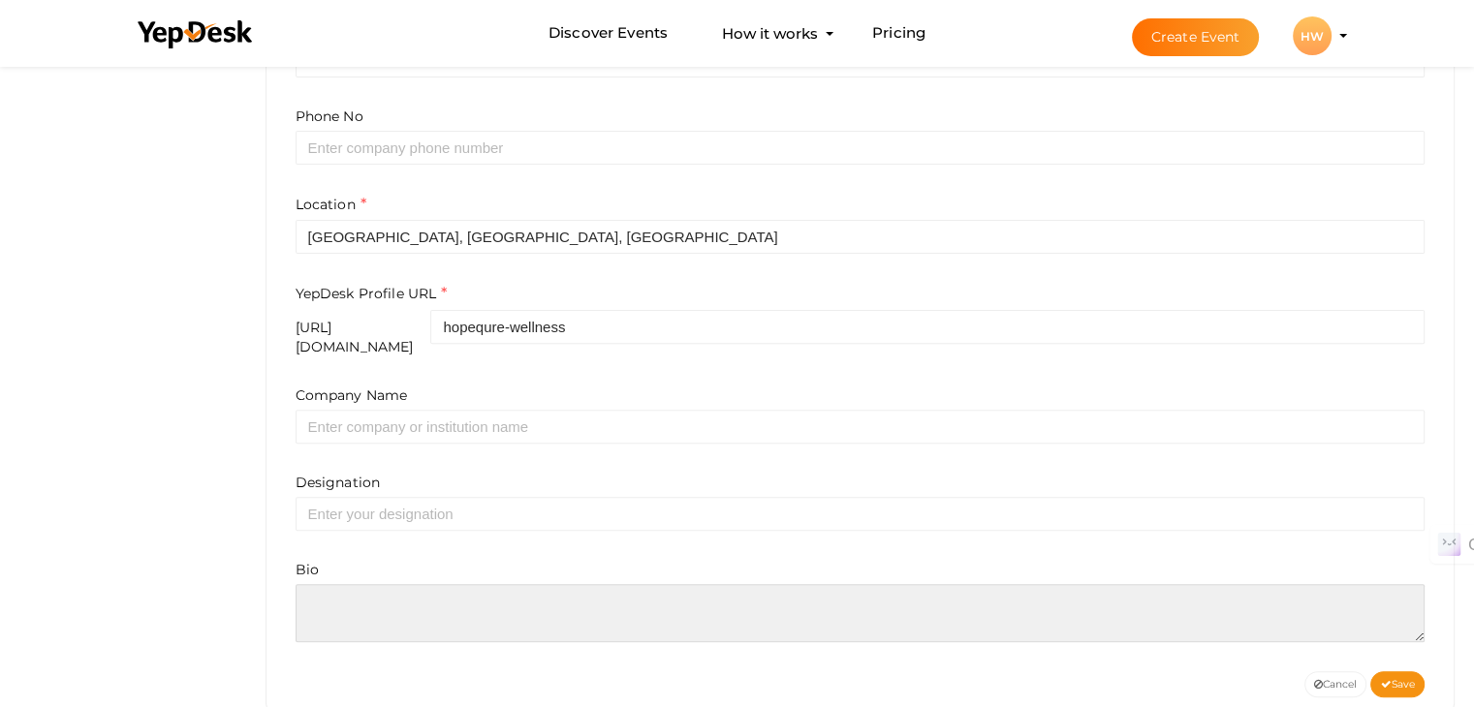
paste textarea "HopeQure Astrology connects you with expert astrologers worldwide, offering per…"
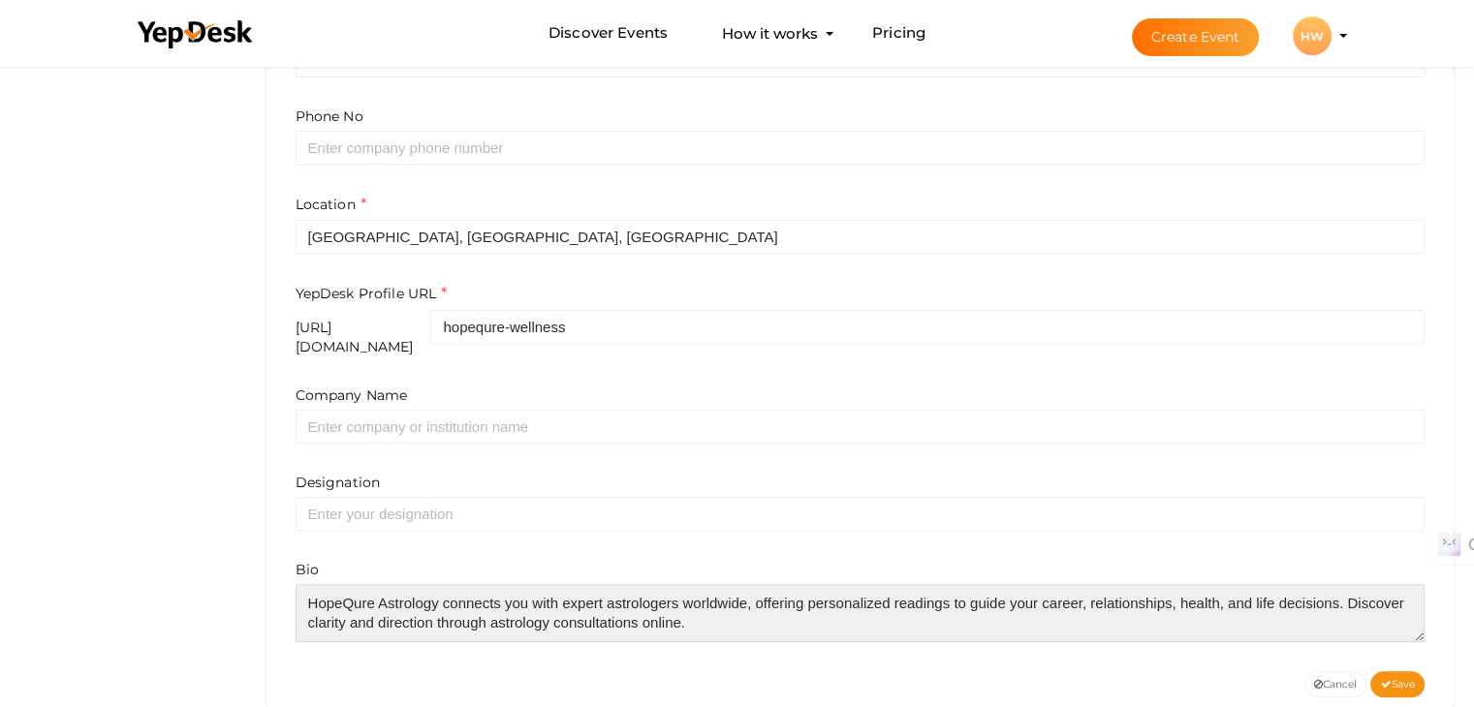
scroll to position [9, 0]
paste textarea "https://www.hopequre.com/experts/astrology"
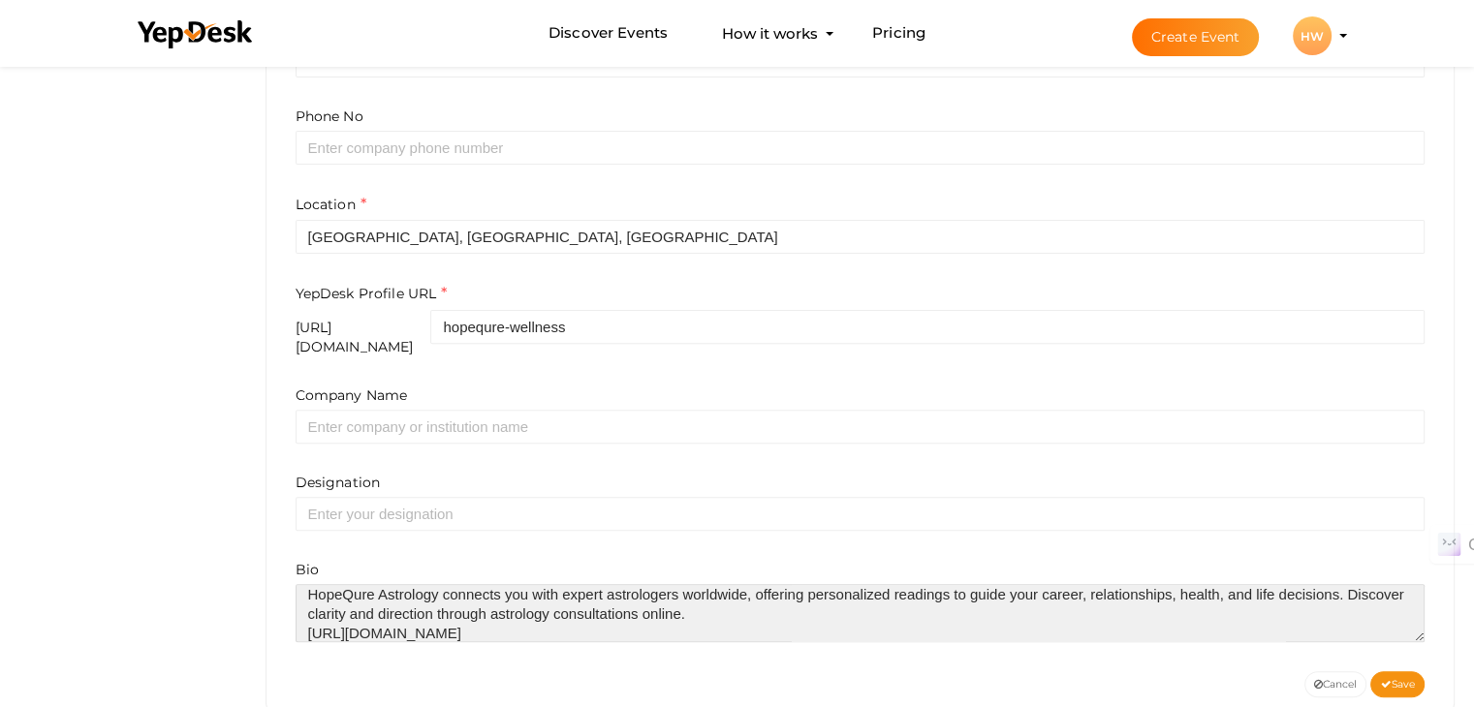
scroll to position [627, 0]
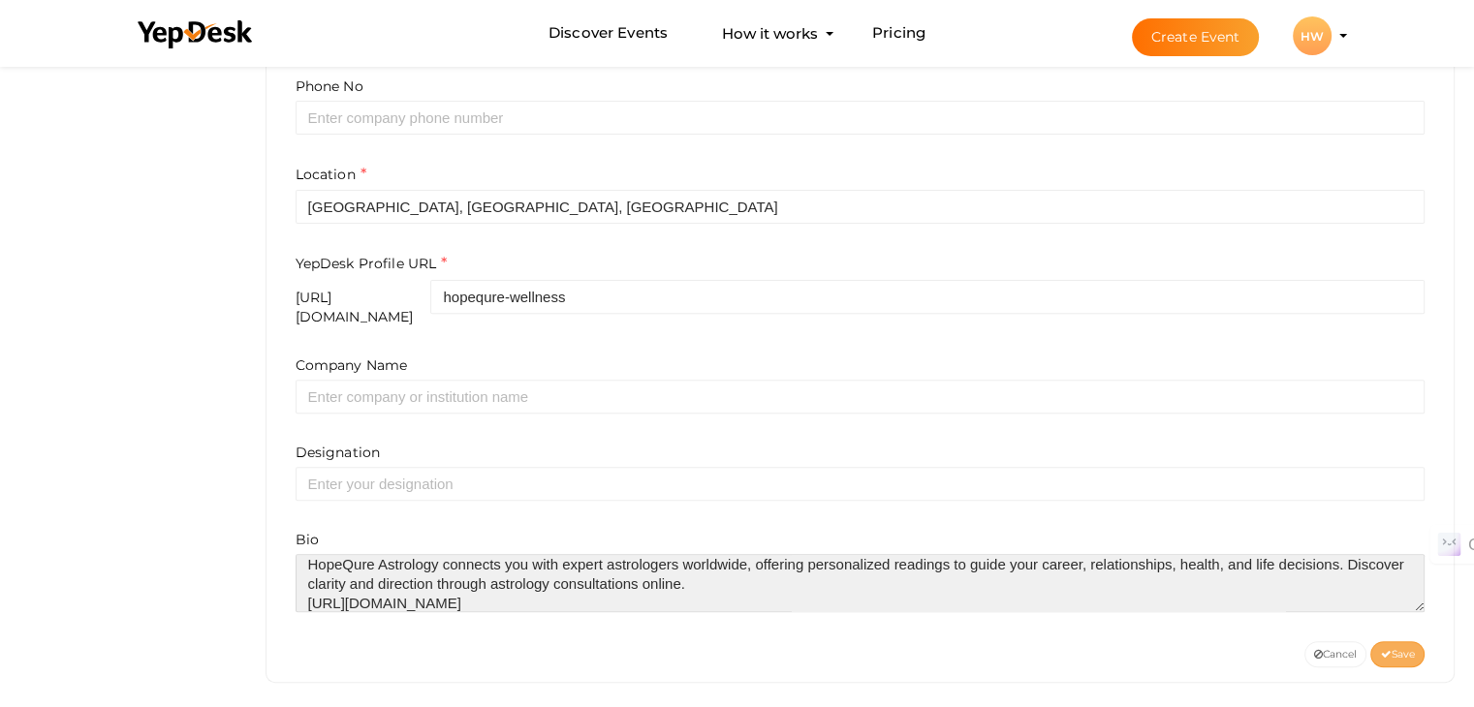
type textarea "HopeQure Astrology connects you with expert astrologers worldwide, offering per…"
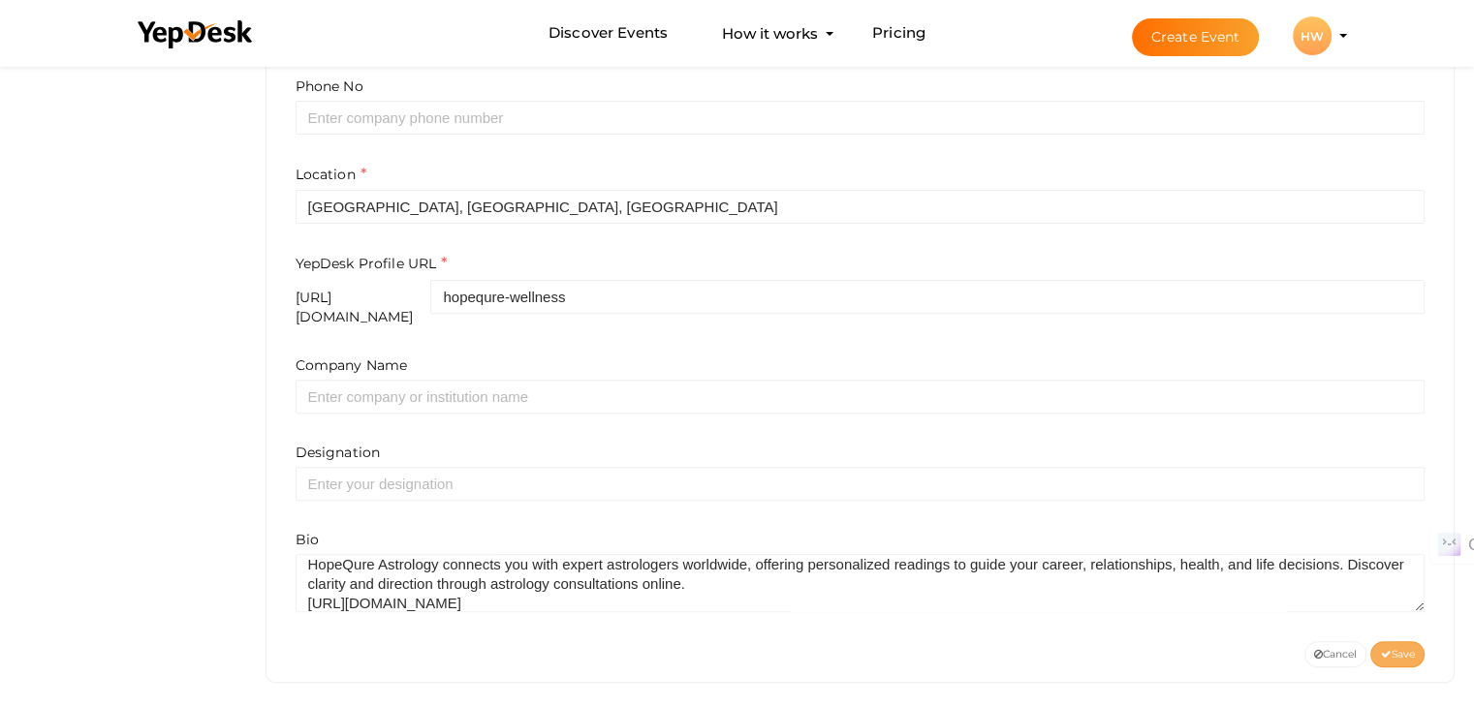
click at [1380, 649] on button "Save" at bounding box center [1397, 654] width 54 height 26
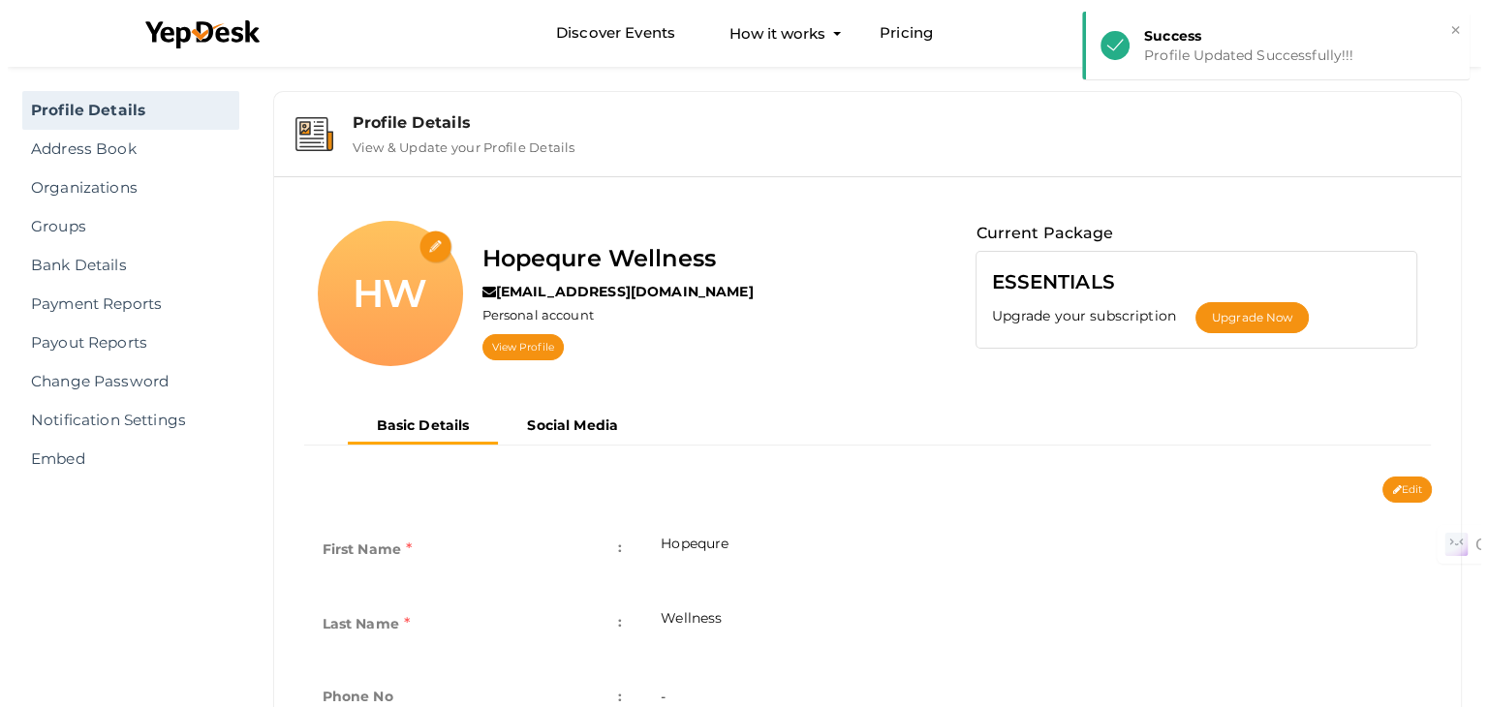
scroll to position [0, 0]
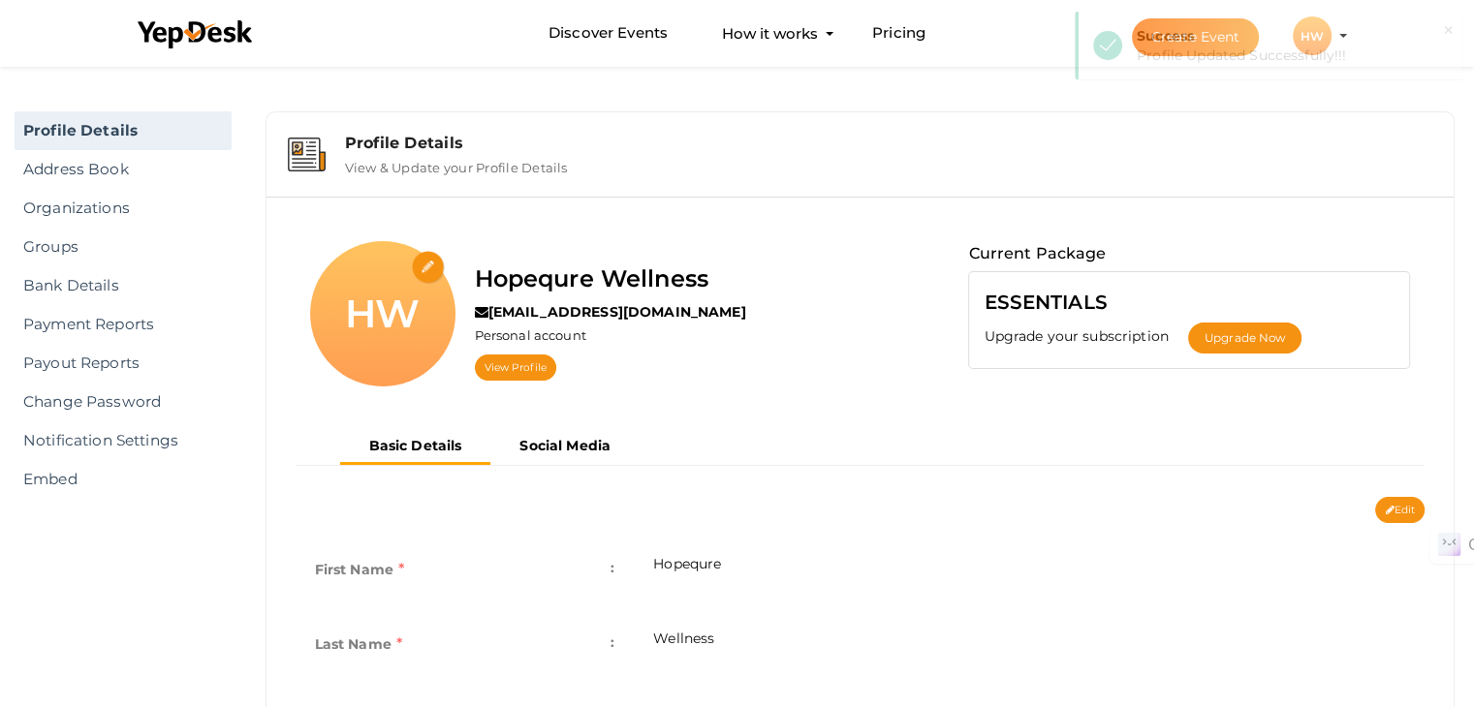
click at [434, 273] on input "file" at bounding box center [429, 268] width 34 height 34
type input "C:\fakepath\hopequrelog.jpeg"
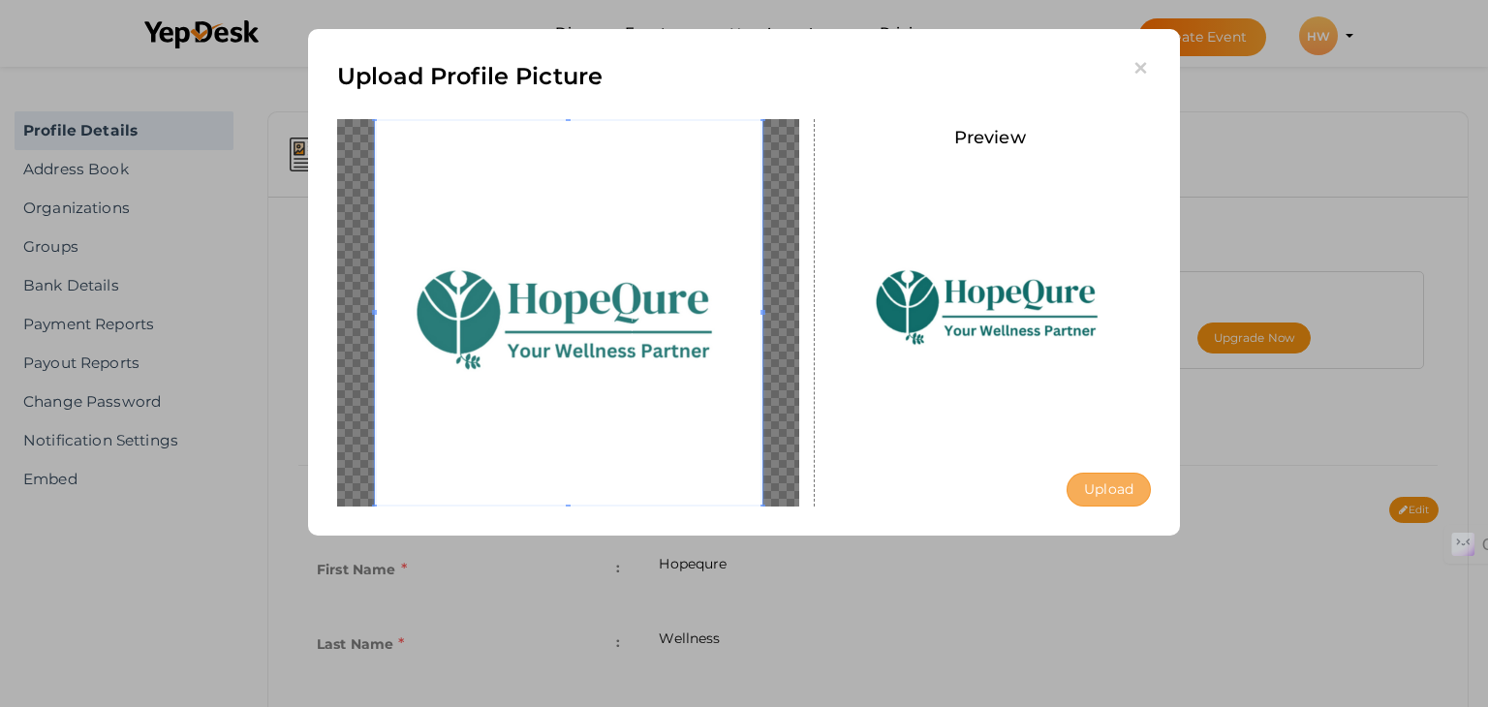
click at [1079, 492] on button "Upload" at bounding box center [1109, 490] width 84 height 34
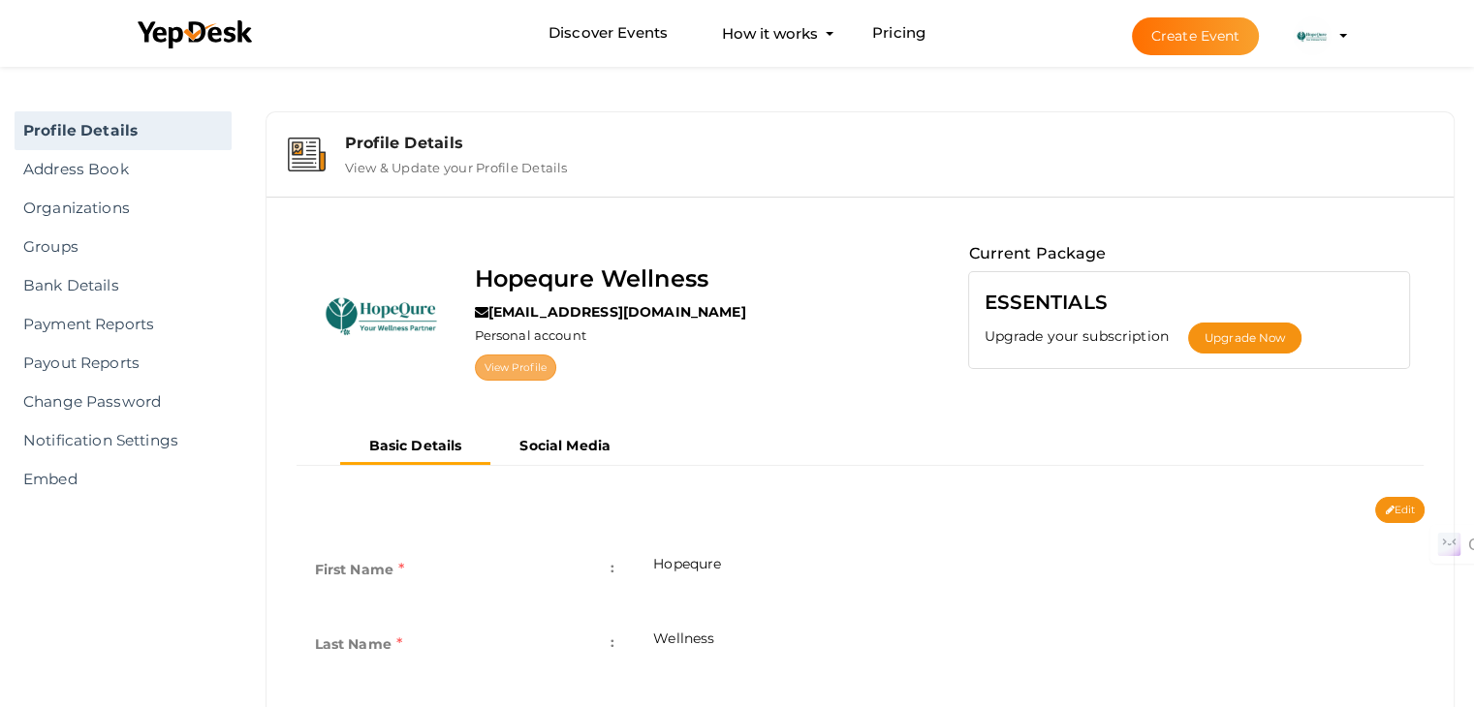
click at [517, 369] on link "View Profile" at bounding box center [515, 368] width 81 height 26
click at [581, 442] on b "Social Media" at bounding box center [564, 445] width 91 height 17
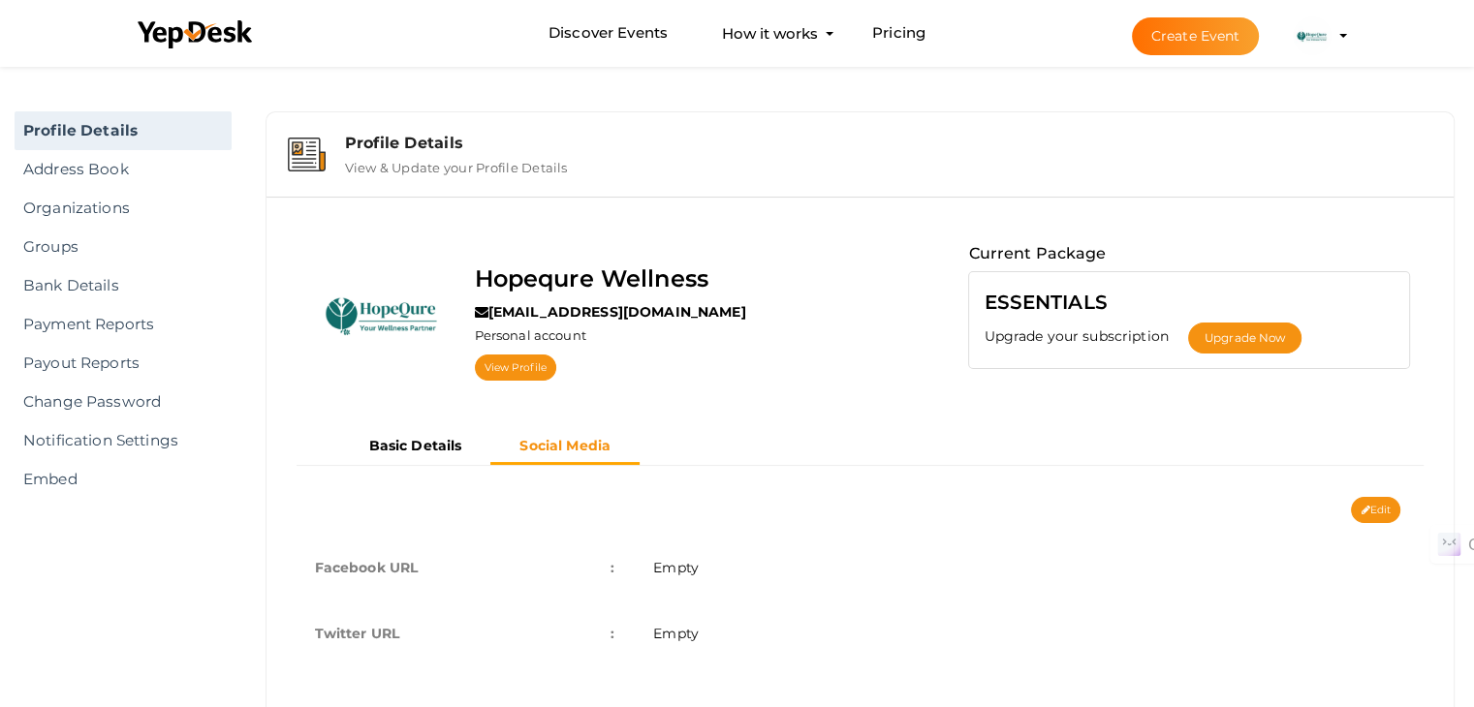
scroll to position [66, 0]
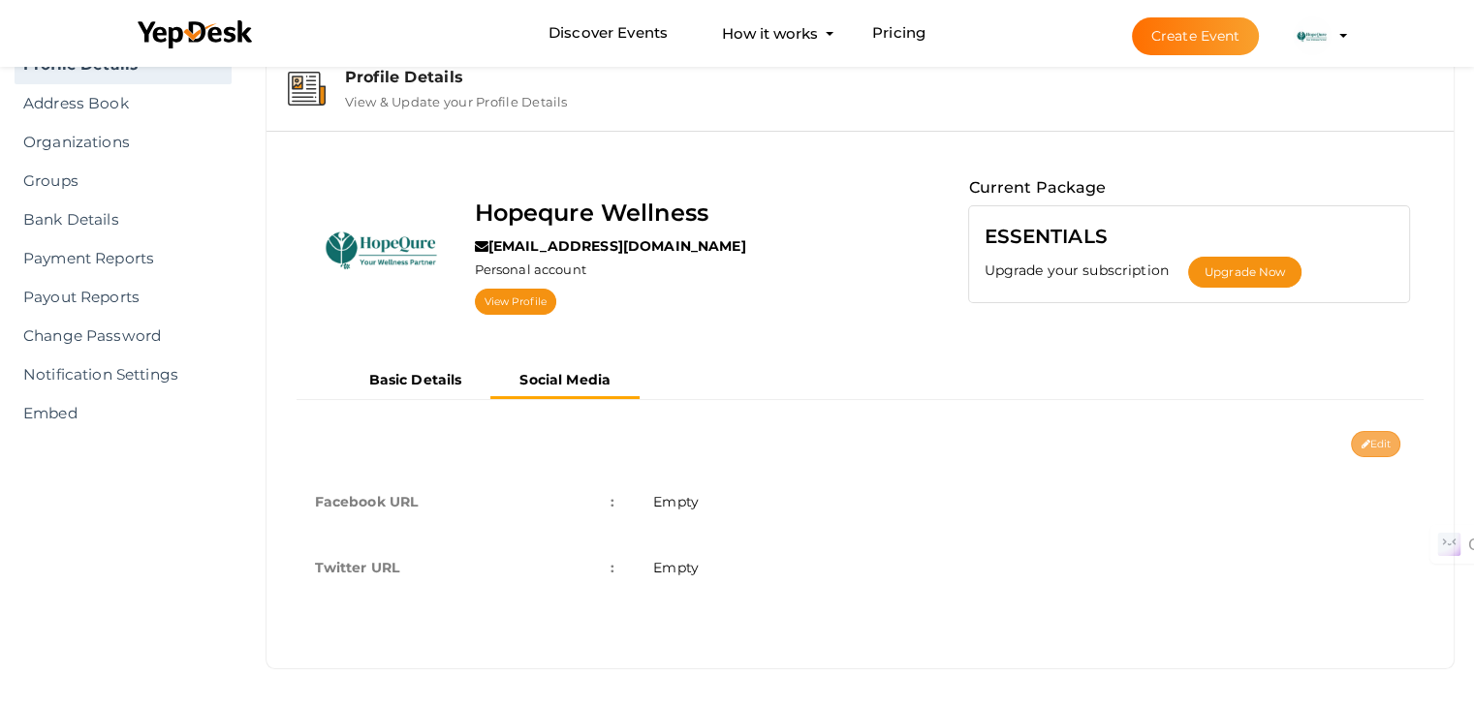
click at [1360, 444] on icon at bounding box center [1364, 445] width 9 height 11
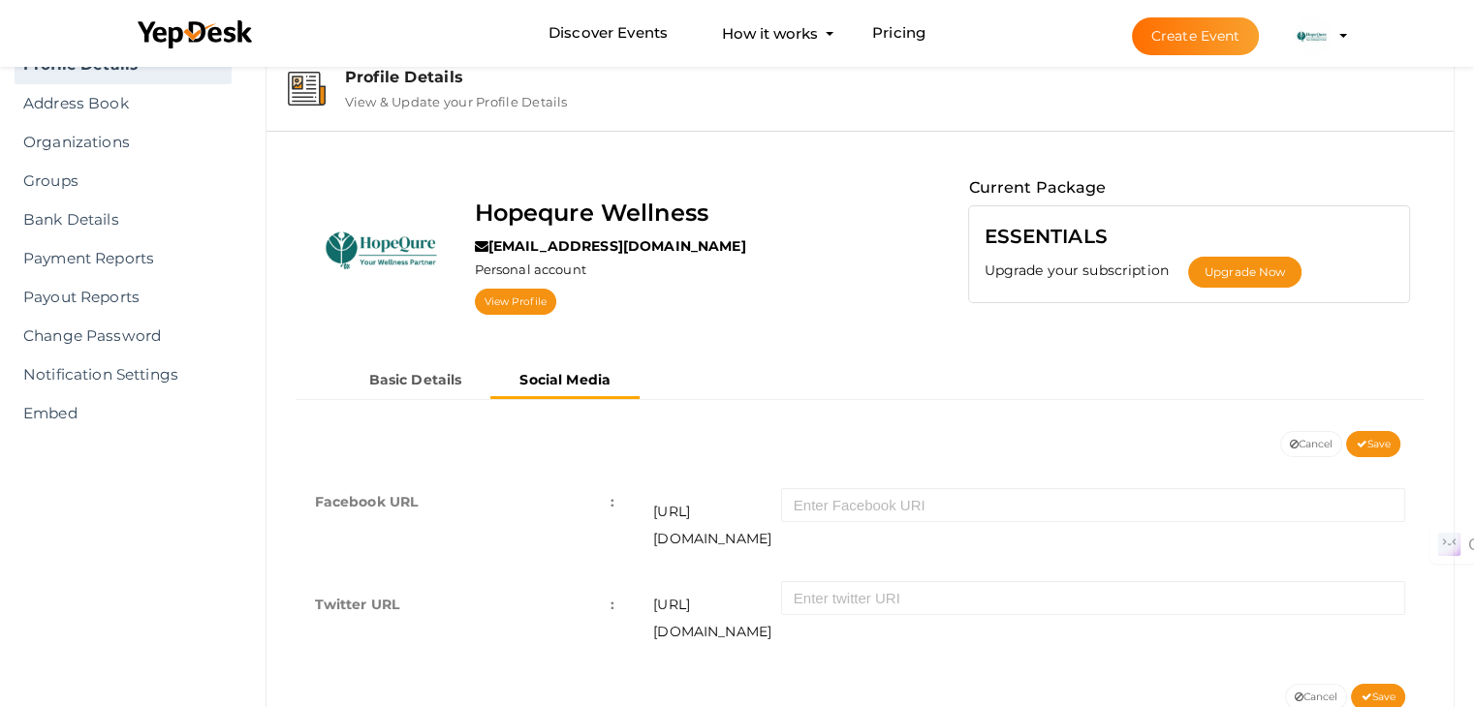
scroll to position [101, 0]
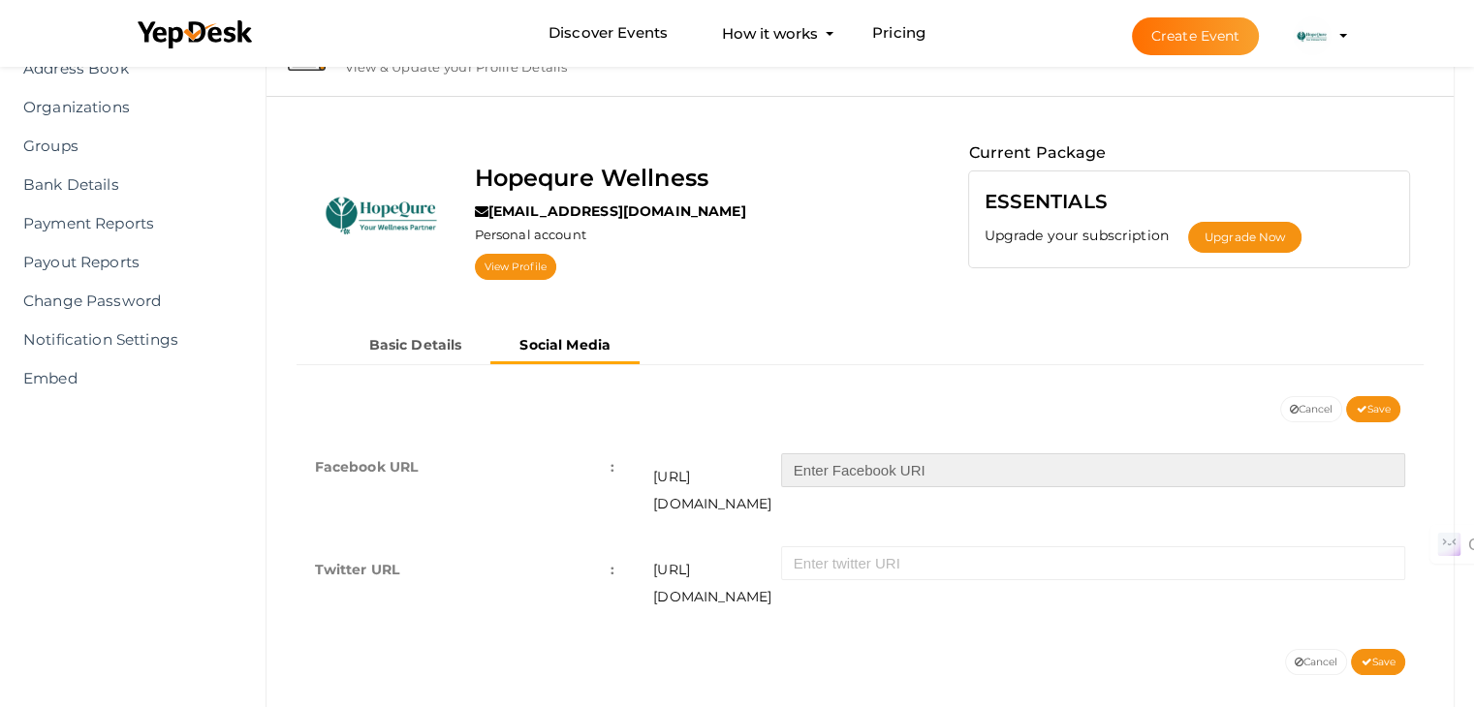
click at [888, 463] on input "text" at bounding box center [1093, 470] width 624 height 34
paste input "https://www.facebook.com/HQSupports"
type input "https://www.facebook.com/HQSupports"
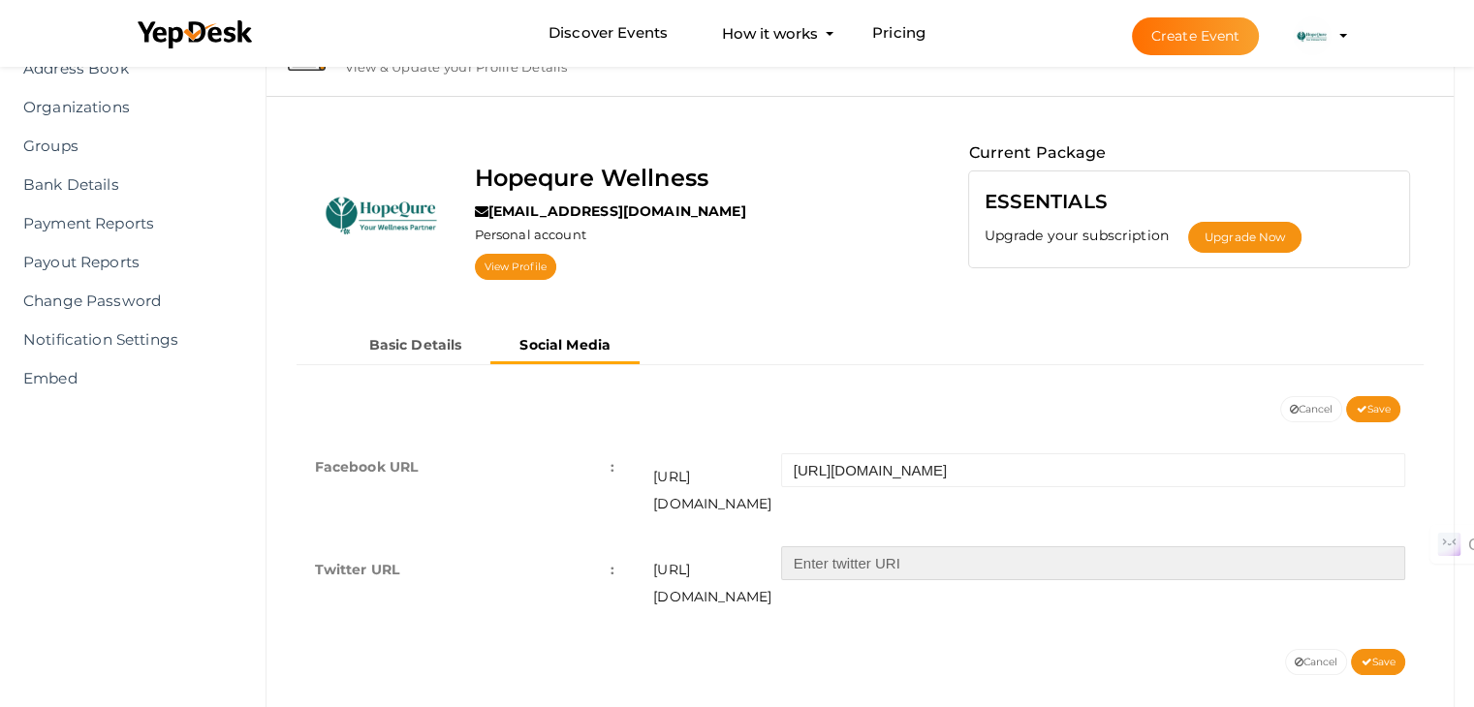
click at [867, 546] on input "text" at bounding box center [1093, 563] width 624 height 34
paste input "https://x.com/hopequre_com"
drag, startPoint x: 842, startPoint y: 542, endPoint x: 765, endPoint y: 531, distance: 77.3
click at [765, 546] on div "https://twitter.com/ https://x.com/hopequre_com" at bounding box center [1029, 578] width 752 height 64
type input "x.com/hopequre_com"
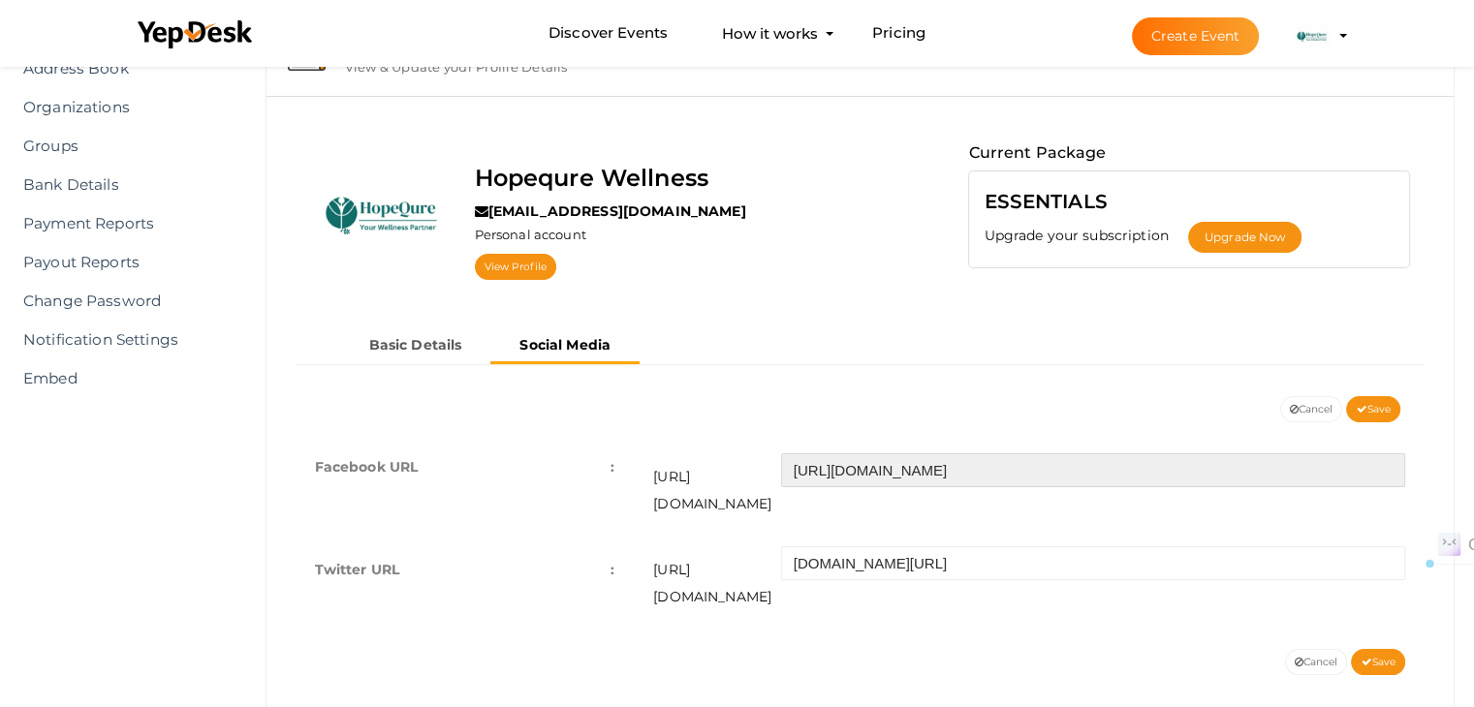
drag, startPoint x: 861, startPoint y: 473, endPoint x: 781, endPoint y: 463, distance: 81.0
click at [781, 463] on div "https://facebook.com/ https://www.facebook.com/HQSupports" at bounding box center [1029, 481] width 752 height 74
drag, startPoint x: 943, startPoint y: 472, endPoint x: 712, endPoint y: 472, distance: 230.6
click at [712, 472] on div "https://facebook.com/ www.facebook.com/HQSupports" at bounding box center [1029, 481] width 752 height 74
type input "HQSupports"
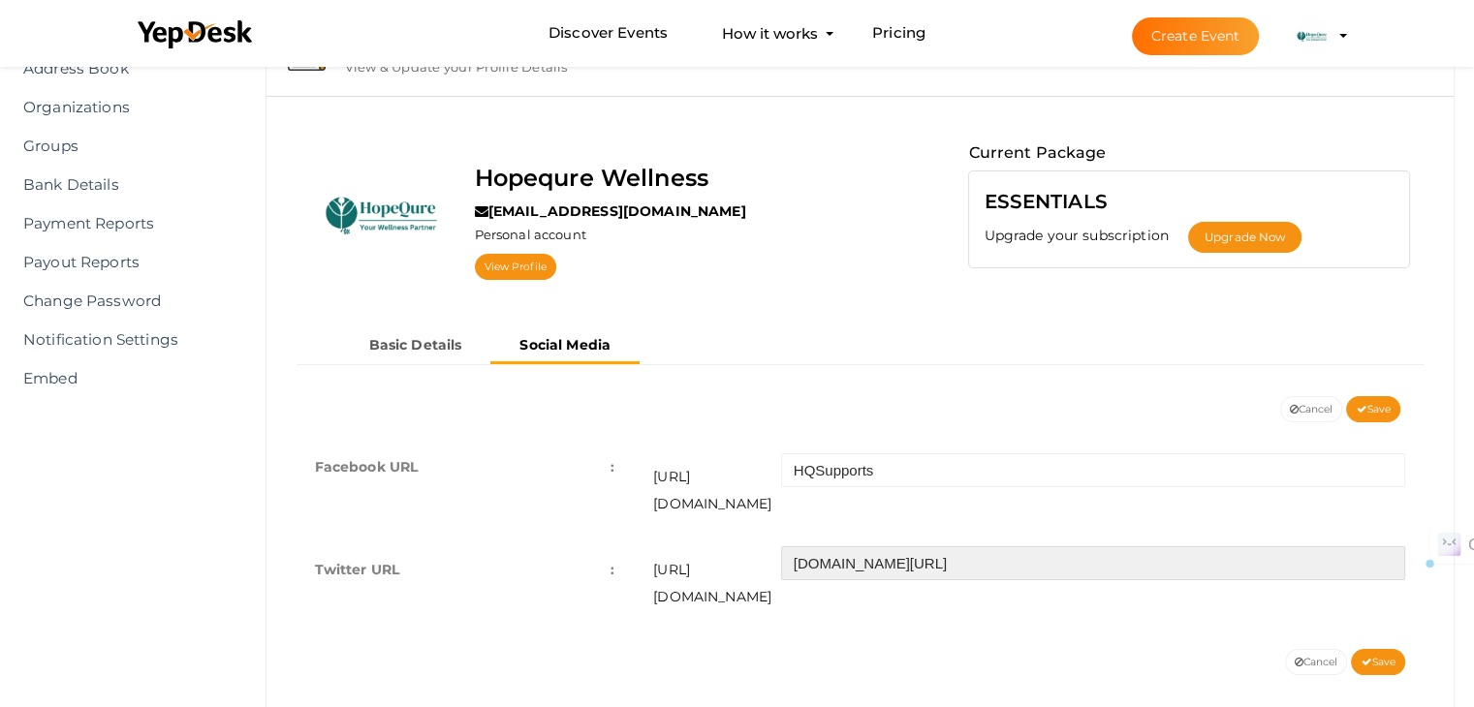
drag, startPoint x: 834, startPoint y: 538, endPoint x: 729, endPoint y: 541, distance: 105.6
click at [729, 546] on div "https://twitter.com/ x.com/hopequre_com" at bounding box center [1029, 578] width 752 height 64
type input "/hopequre_com"
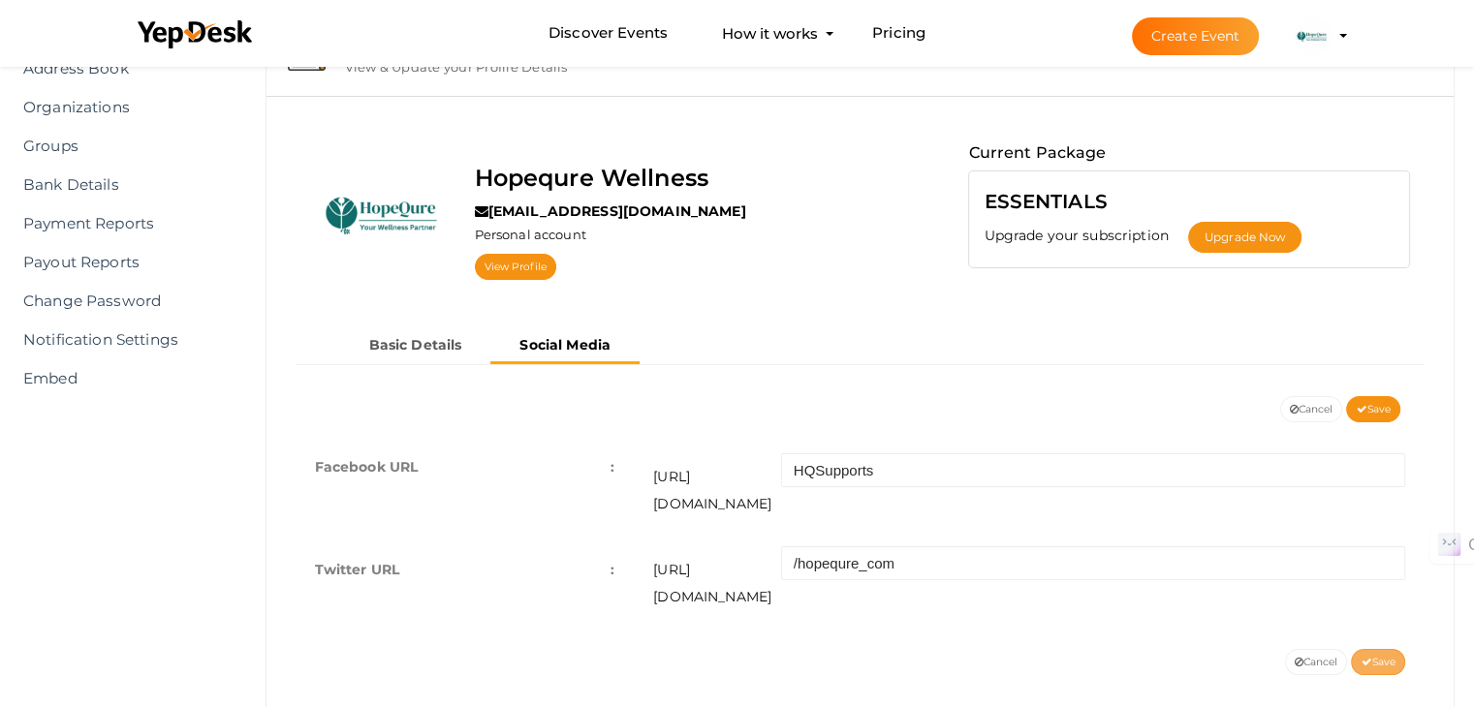
click at [1368, 658] on icon at bounding box center [1365, 663] width 11 height 11
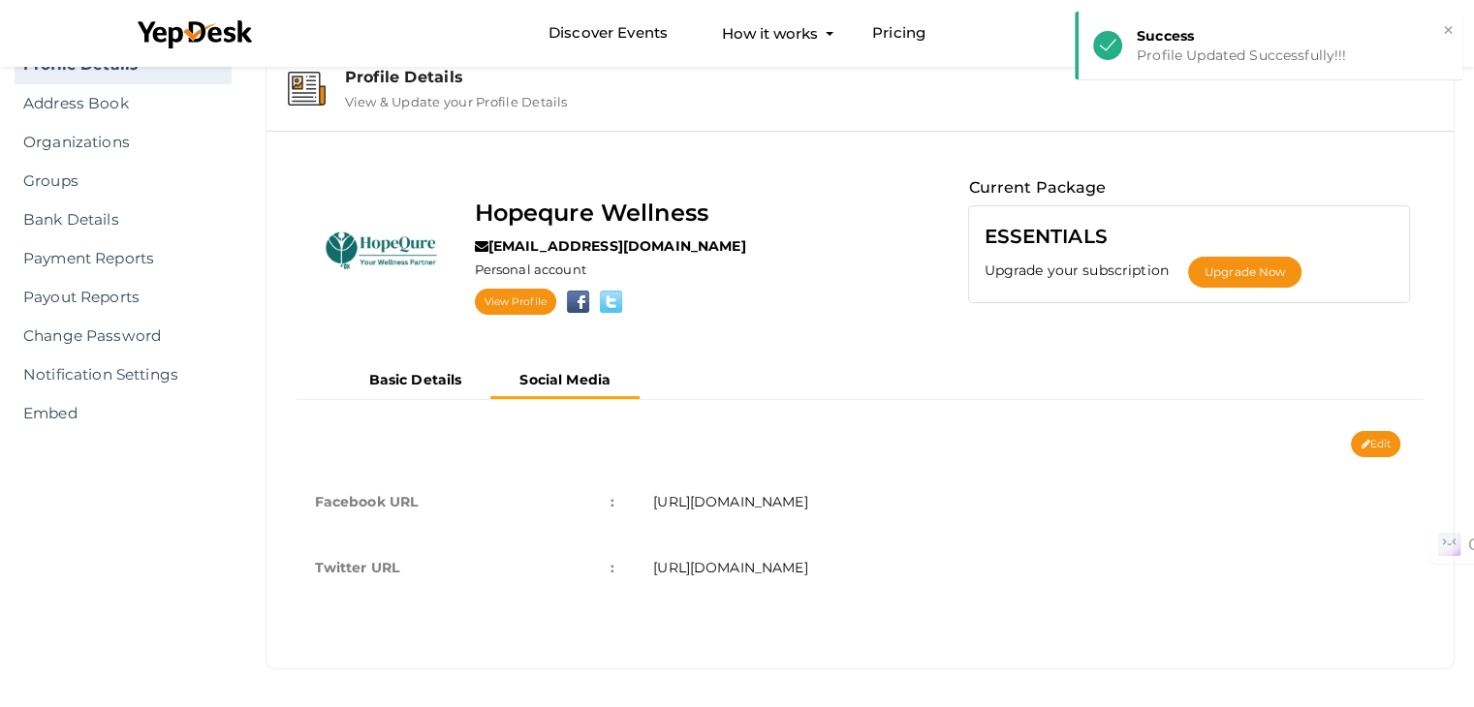
scroll to position [0, 0]
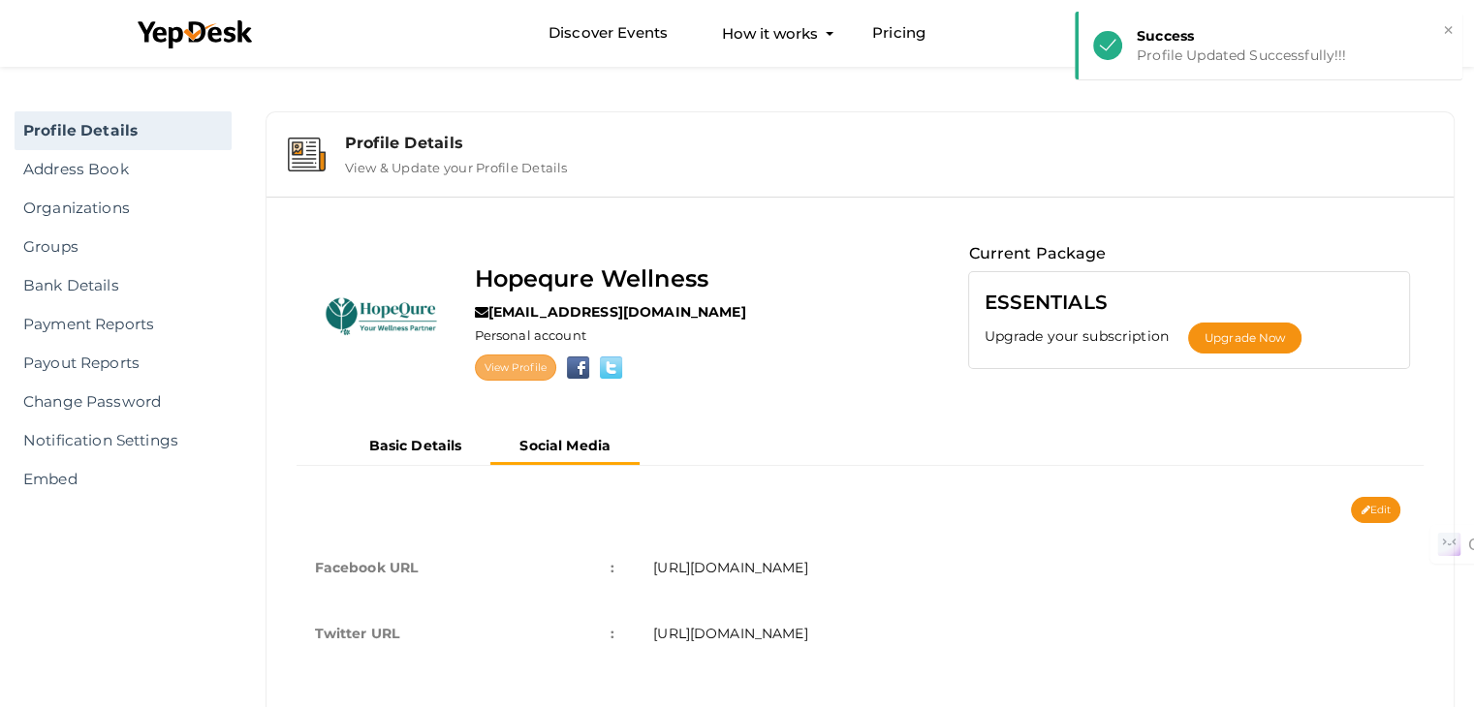
click at [508, 361] on link "View Profile" at bounding box center [515, 368] width 81 height 26
